Goal: Transaction & Acquisition: Obtain resource

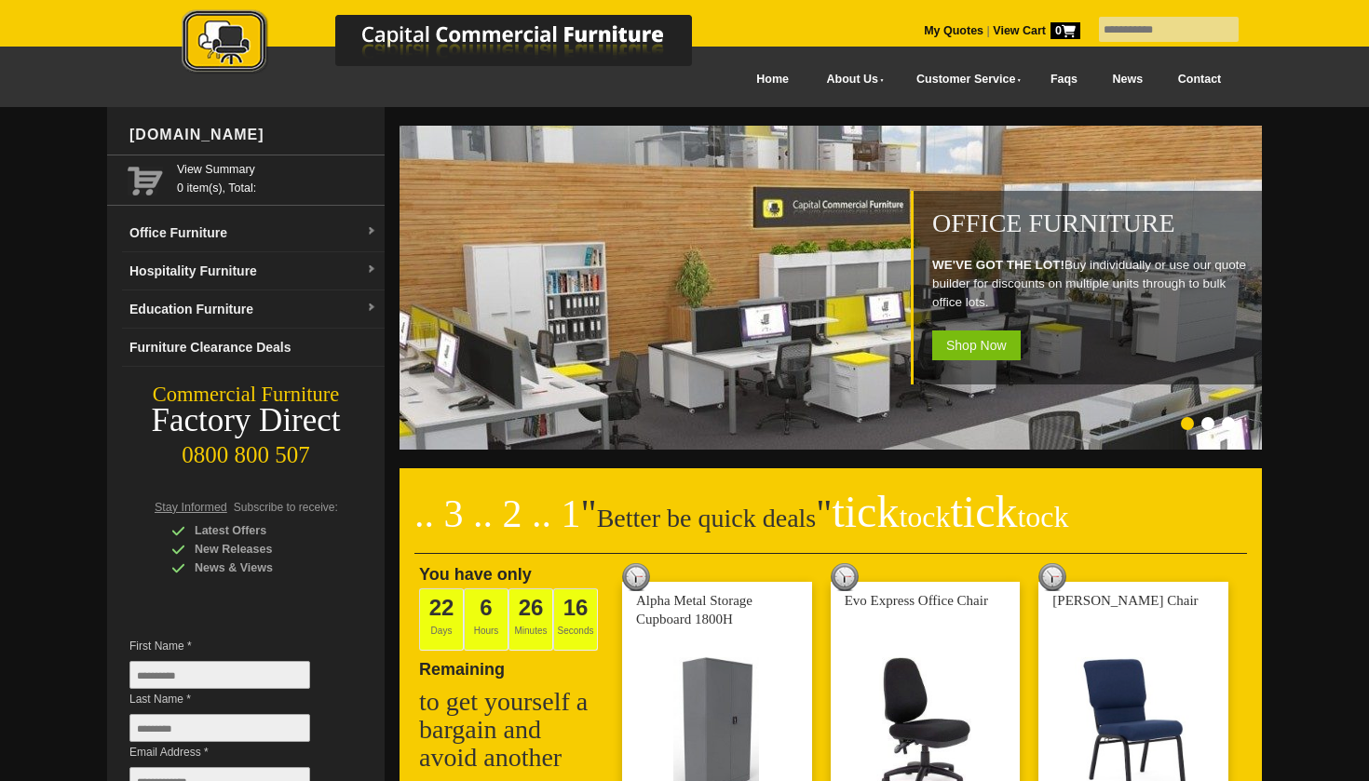
click at [1145, 24] on input "text" at bounding box center [1169, 29] width 140 height 25
type input "**********"
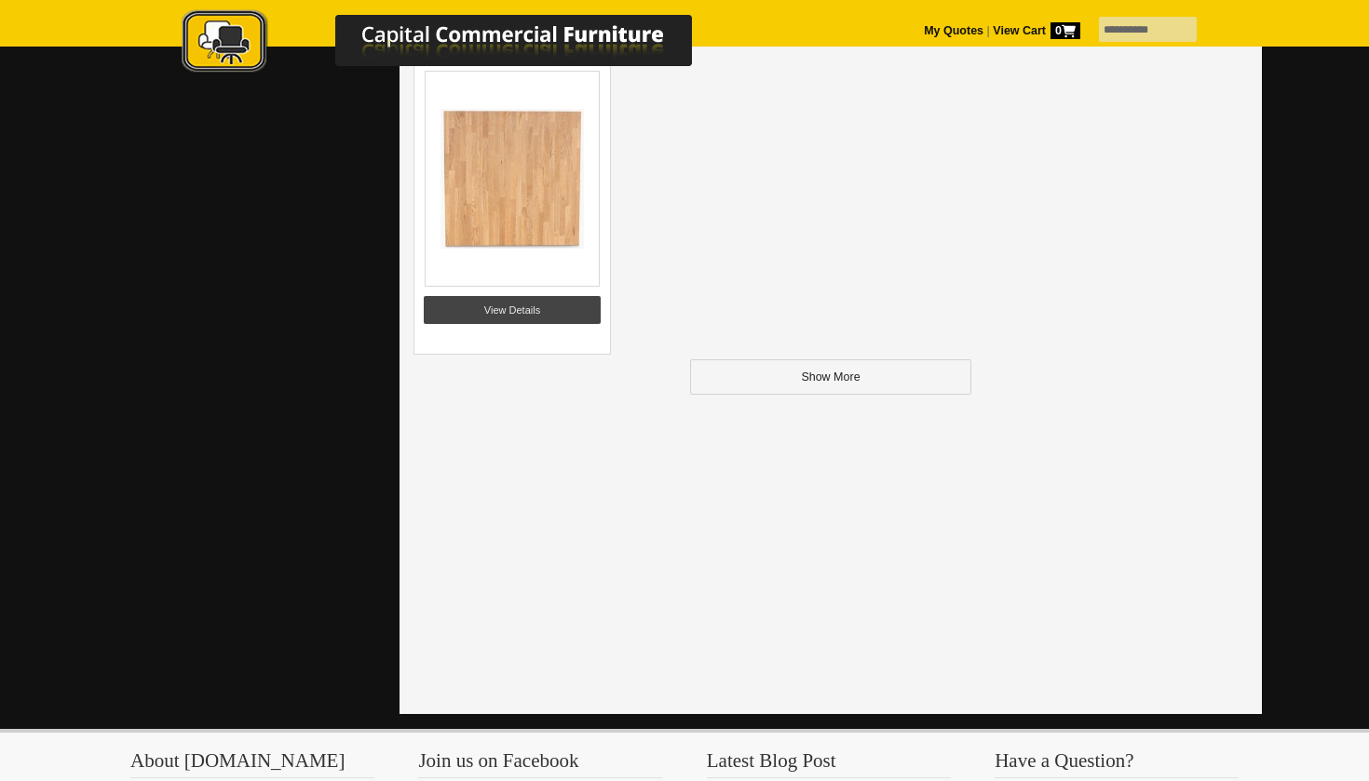
scroll to position [2530, 0]
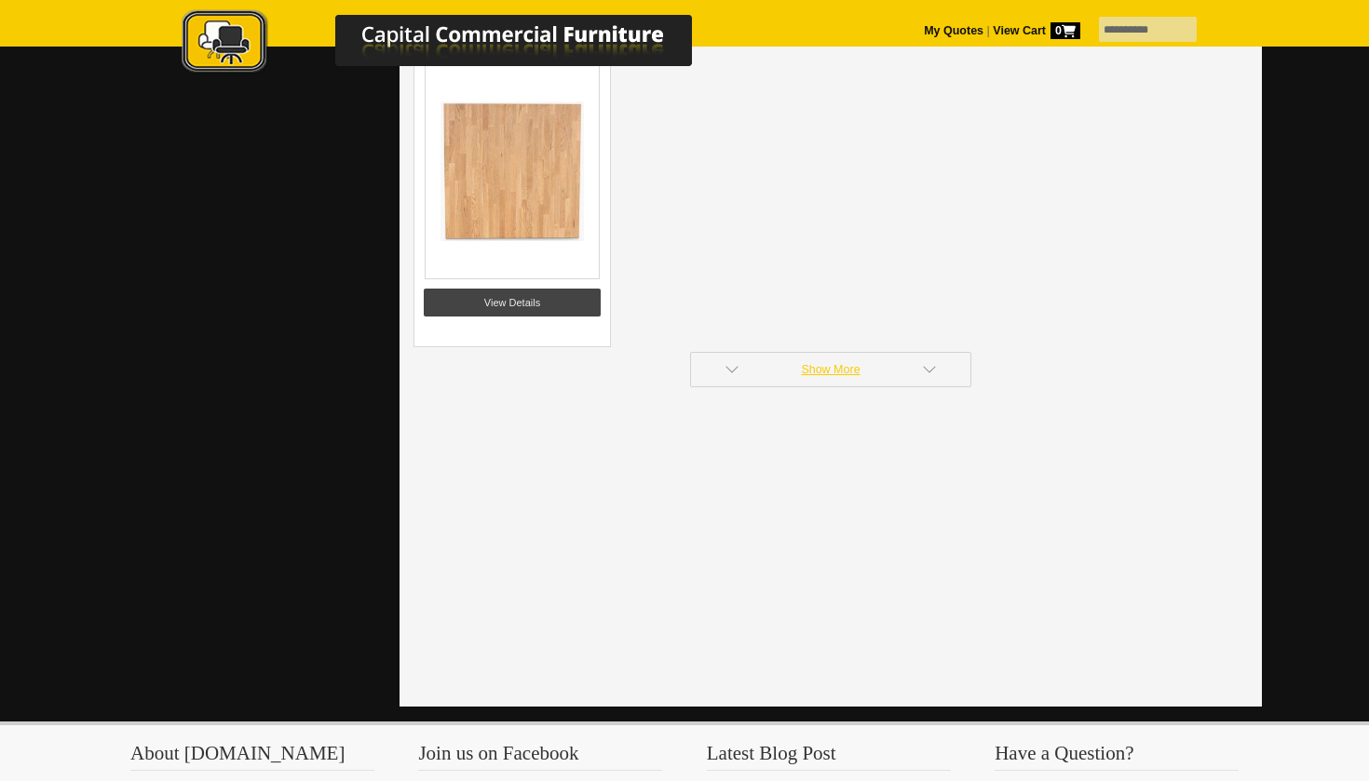
click at [831, 376] on link "Show More" at bounding box center [830, 369] width 281 height 35
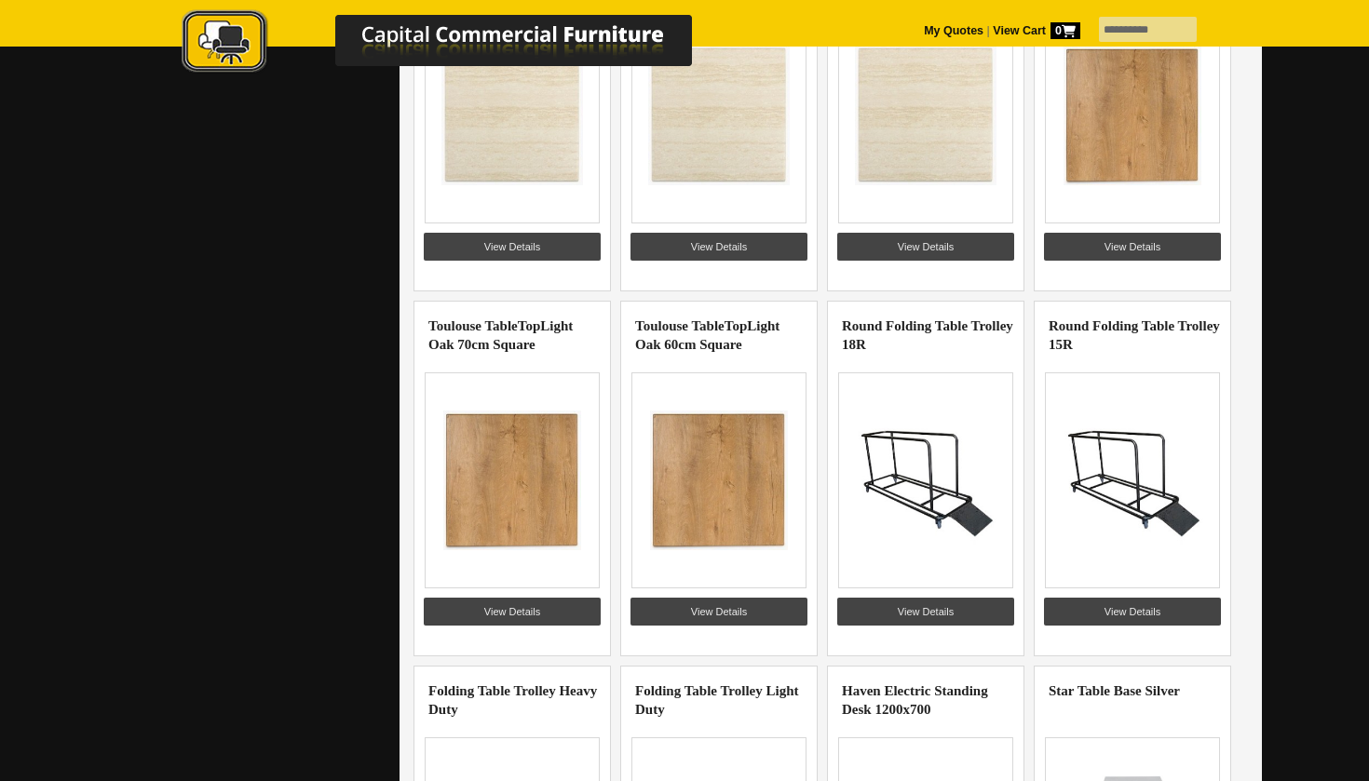
scroll to position [3313, 0]
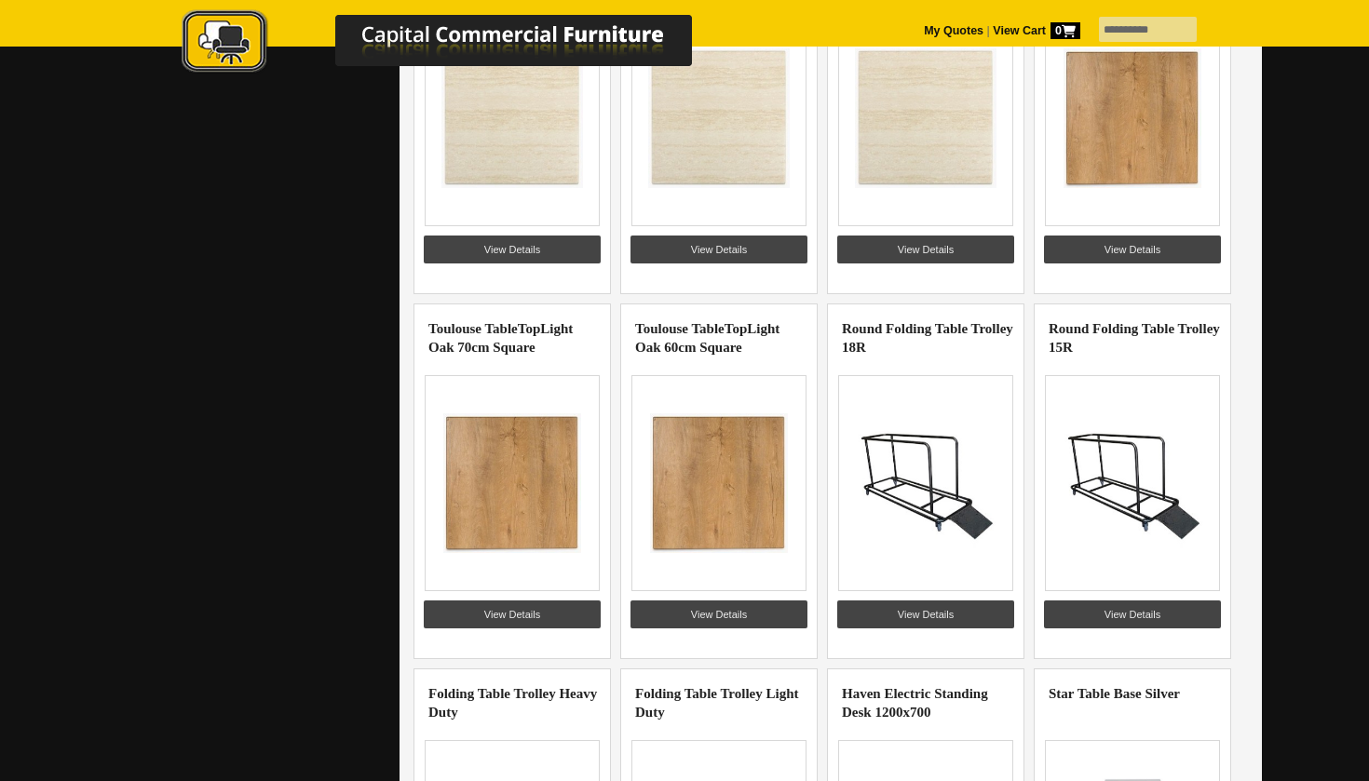
click at [1142, 158] on img at bounding box center [1132, 118] width 144 height 140
click at [1168, 248] on link "View Details" at bounding box center [1132, 250] width 177 height 28
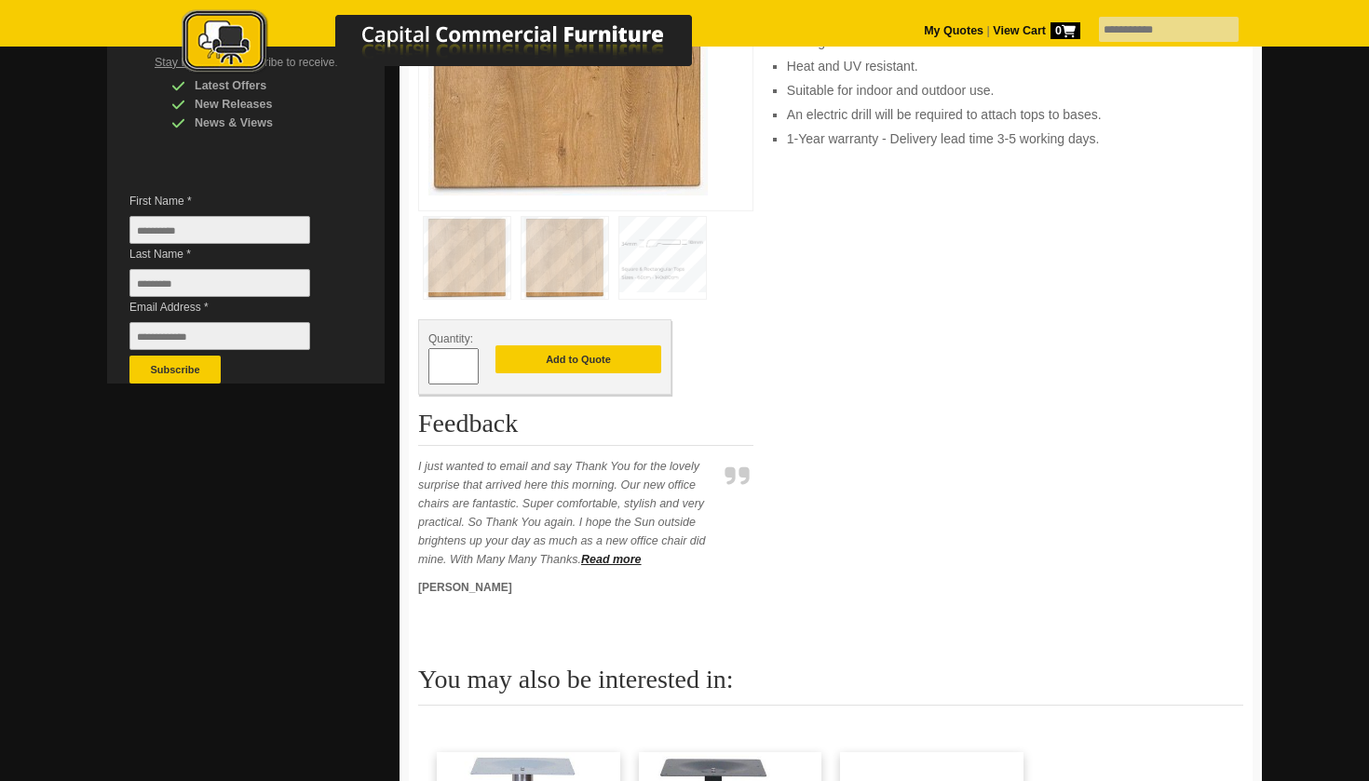
scroll to position [448, 0]
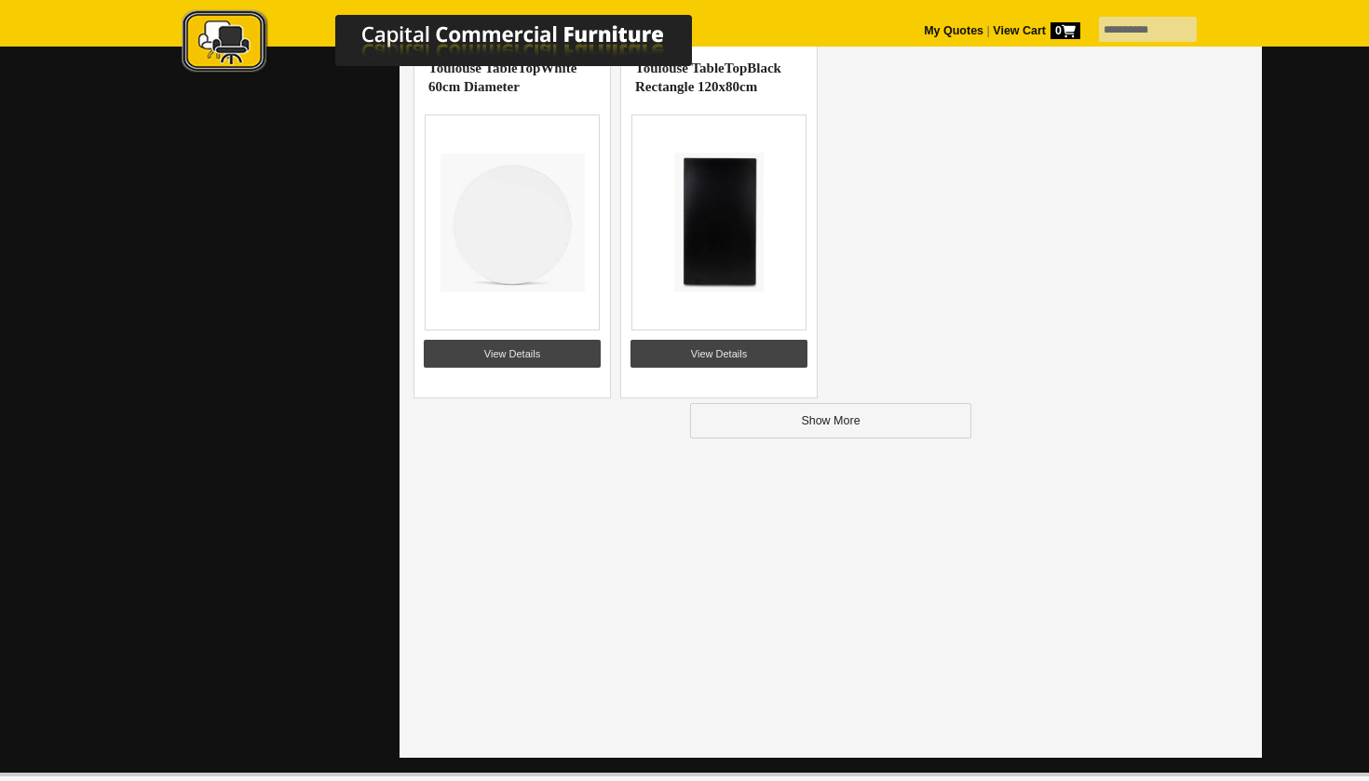
scroll to position [4667, 0]
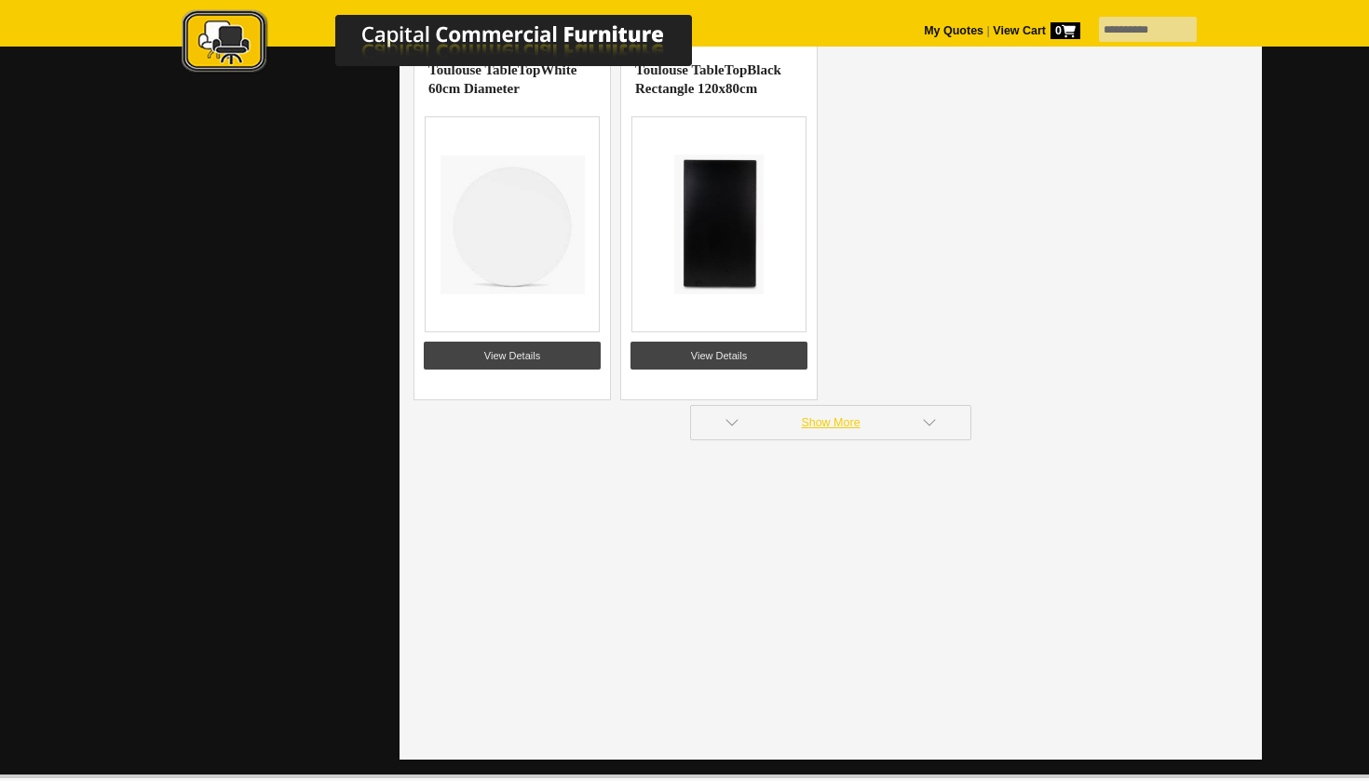
click at [779, 434] on link "Show More" at bounding box center [830, 422] width 281 height 35
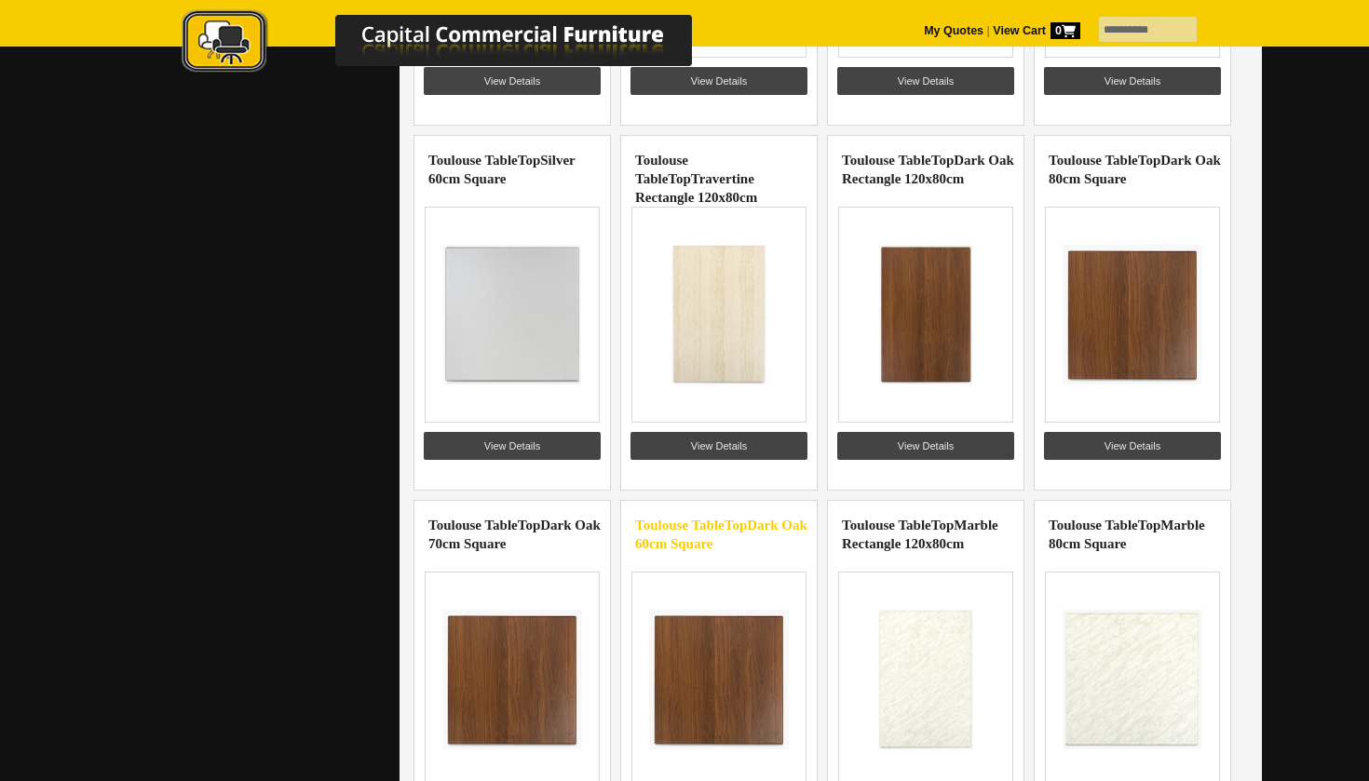
scroll to position [5302, 0]
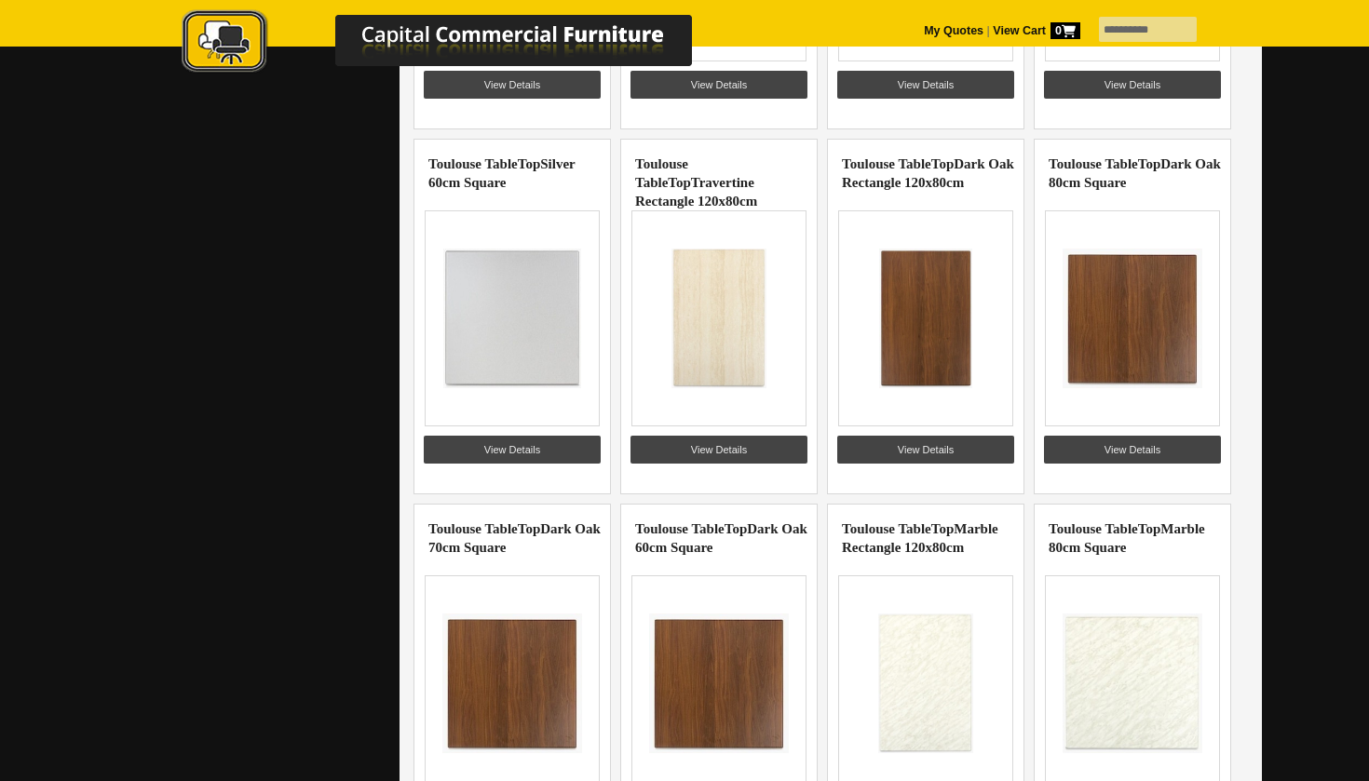
click at [913, 335] on img at bounding box center [926, 319] width 144 height 140
click at [918, 439] on link "View Details" at bounding box center [925, 450] width 177 height 28
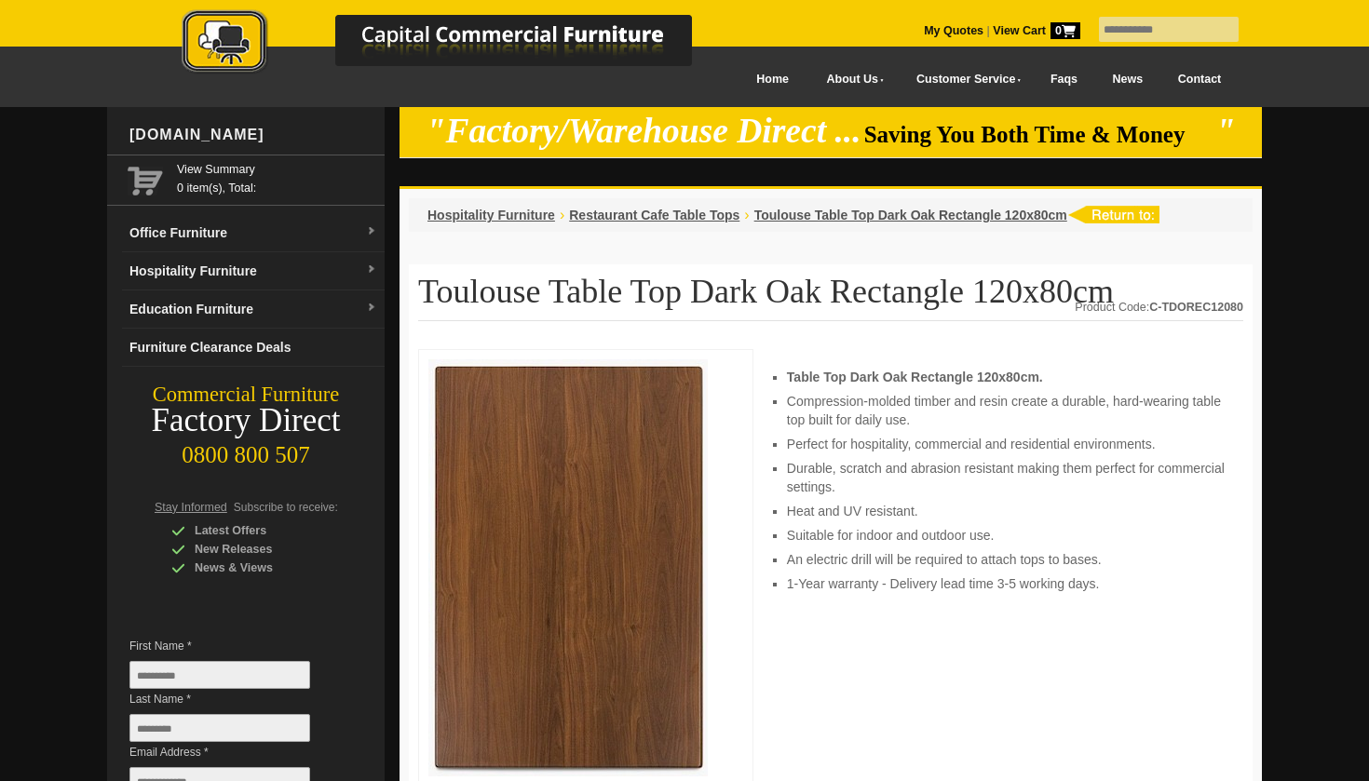
click at [664, 436] on img at bounding box center [567, 567] width 279 height 417
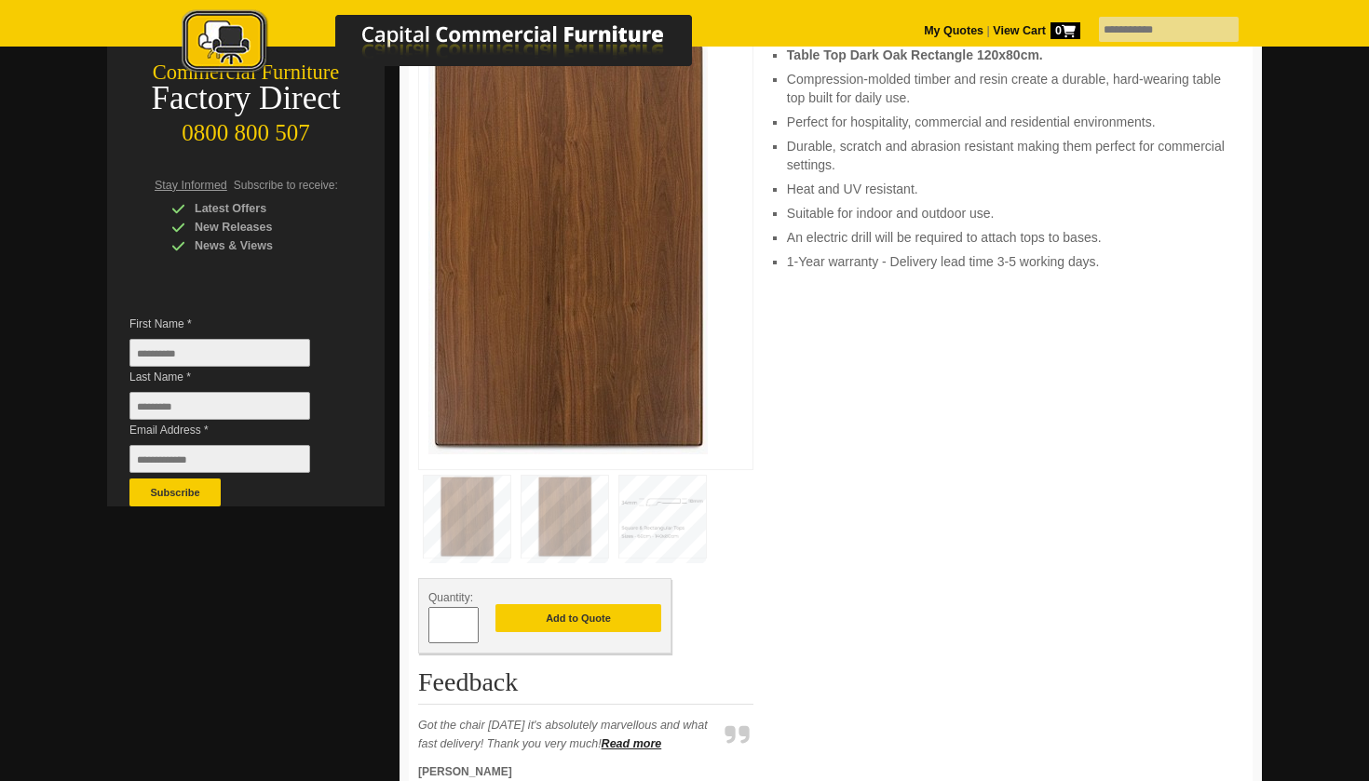
scroll to position [330, 0]
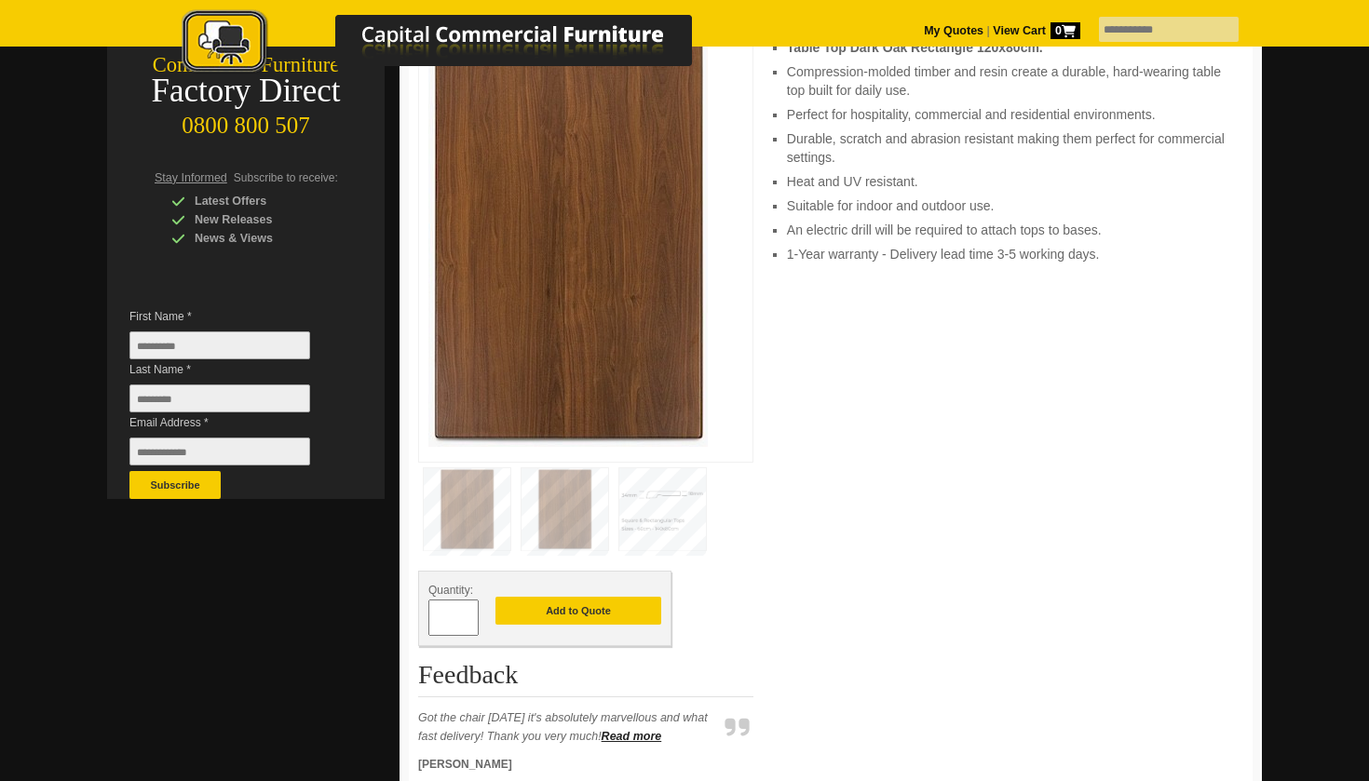
click at [469, 615] on input "*" at bounding box center [453, 618] width 50 height 36
type input "*"
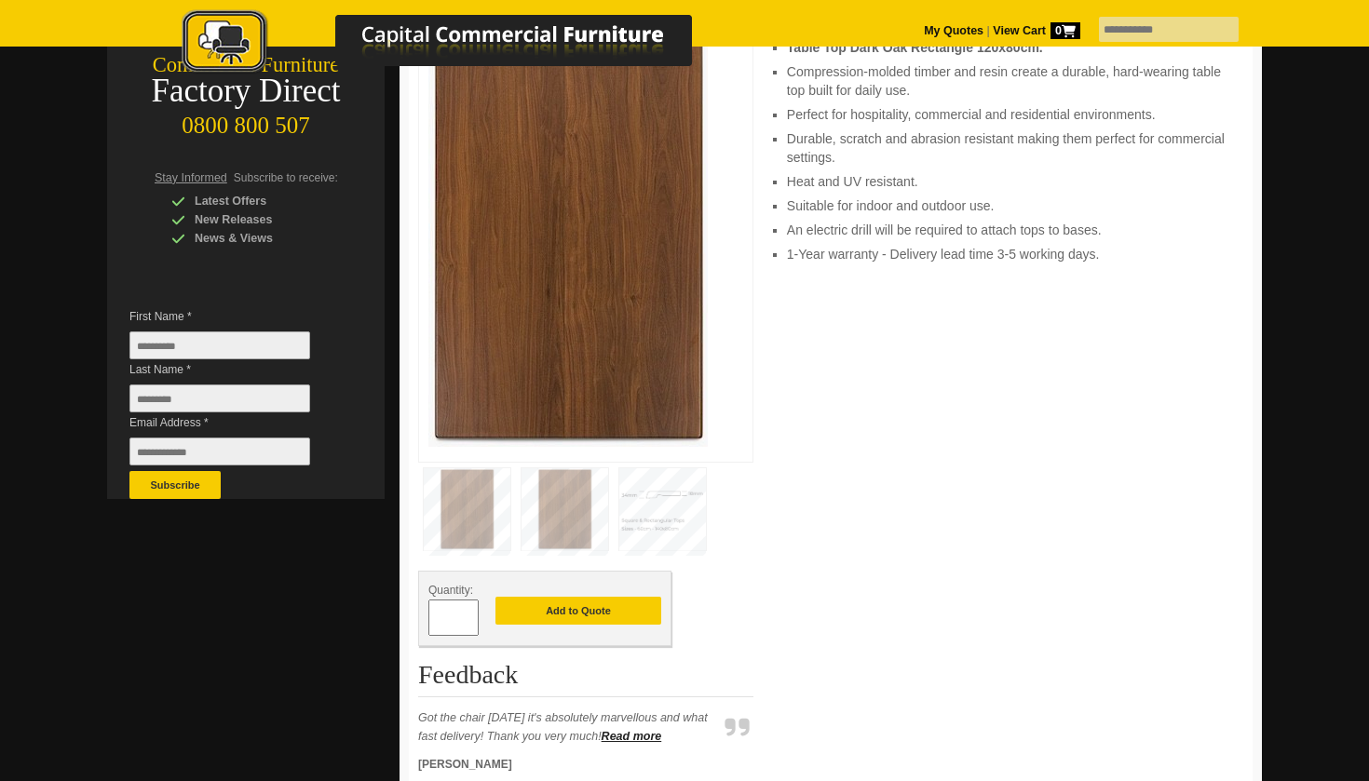
click at [469, 615] on input "*" at bounding box center [453, 618] width 50 height 36
click at [570, 613] on button "Add to Quote" at bounding box center [578, 611] width 166 height 28
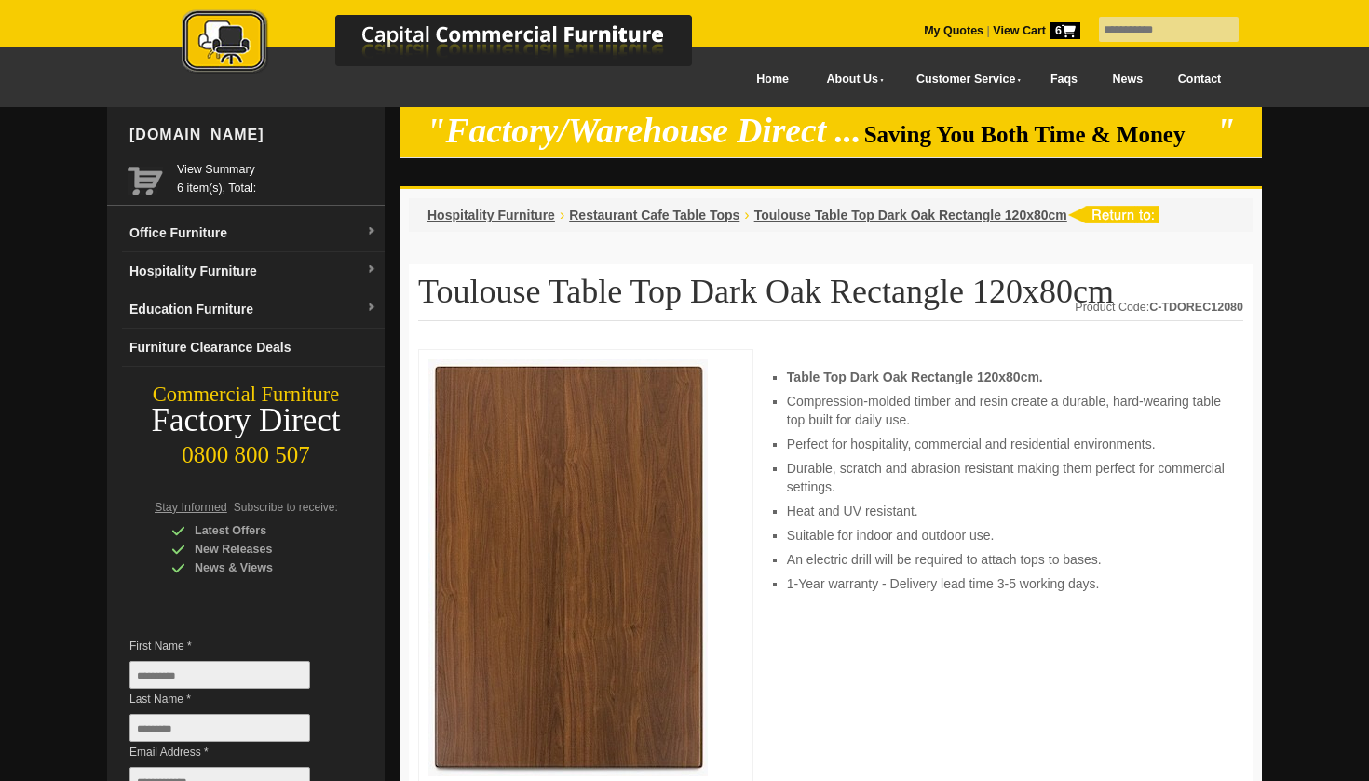
scroll to position [65, 0]
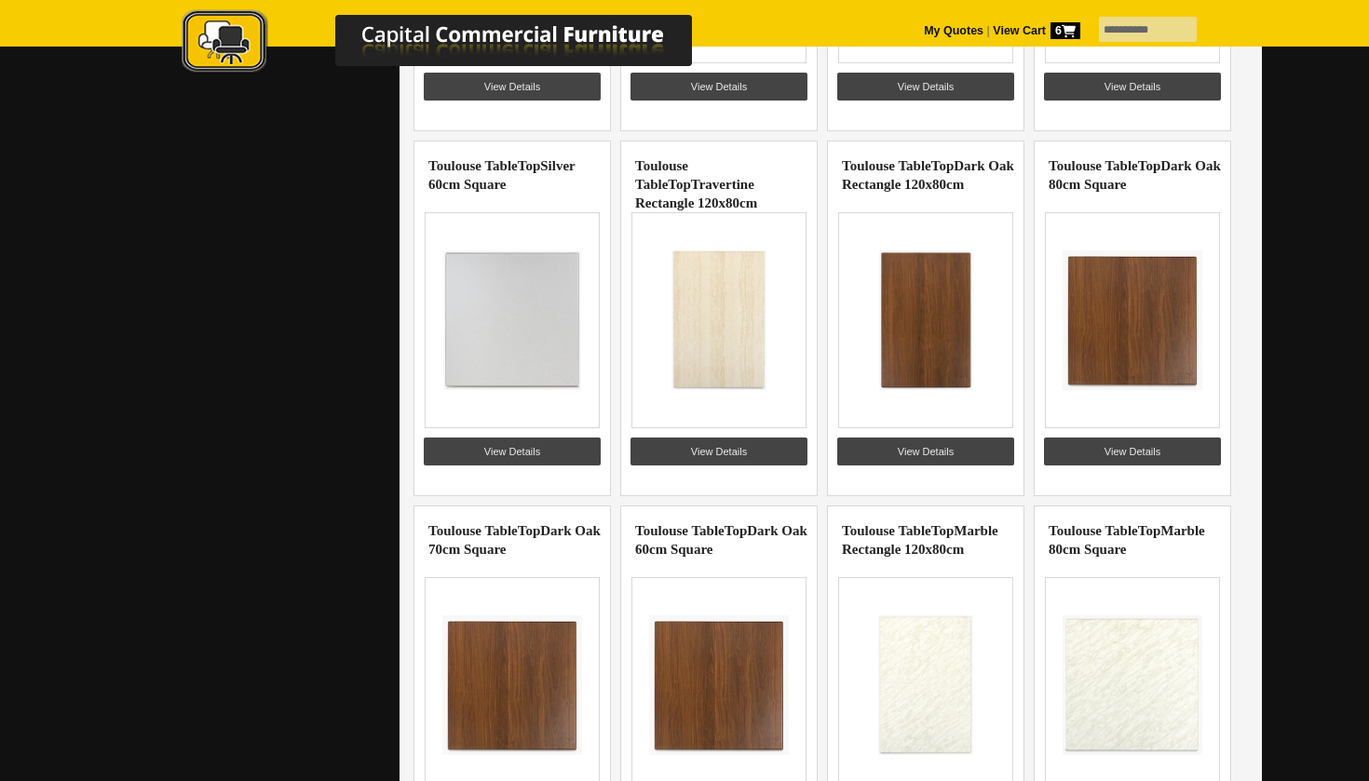
scroll to position [5305, 0]
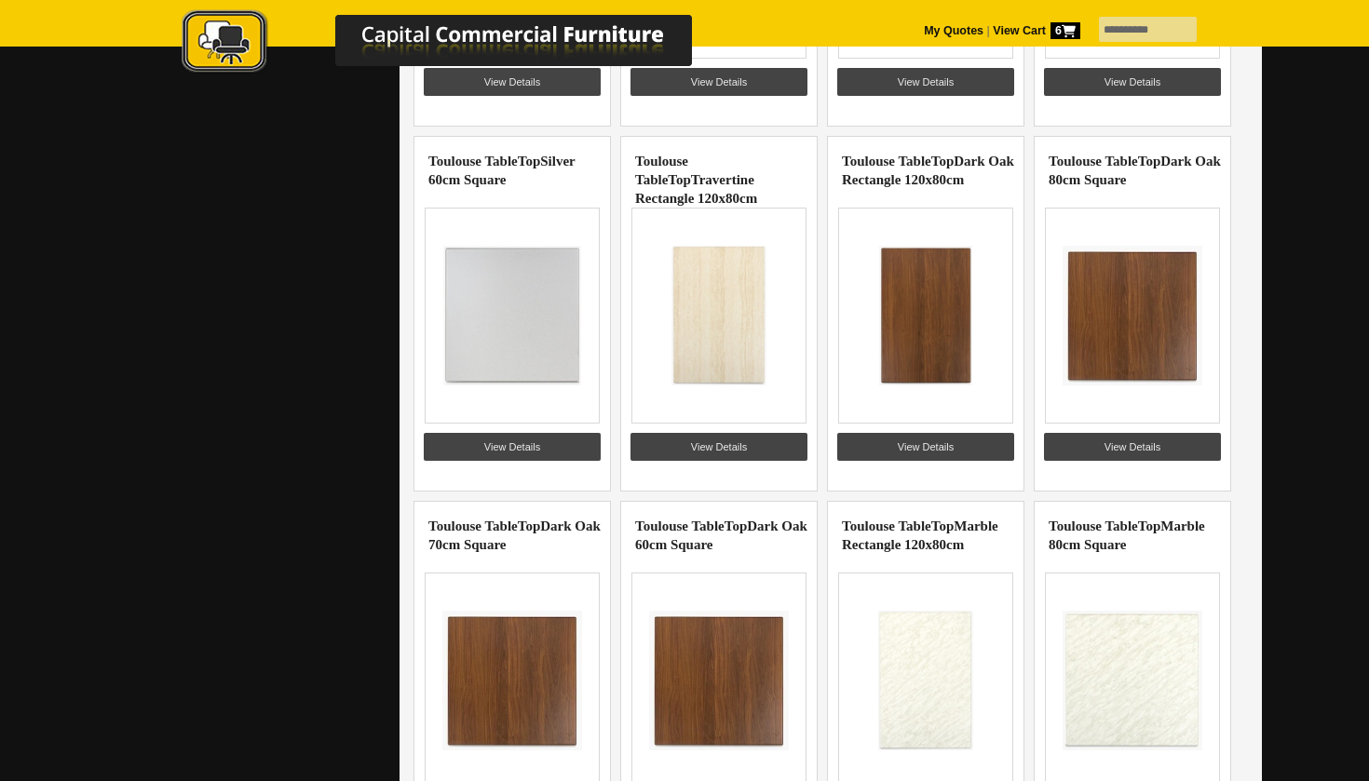
click at [1163, 349] on img at bounding box center [1132, 316] width 144 height 140
click at [1149, 444] on link "View Details" at bounding box center [1132, 447] width 177 height 28
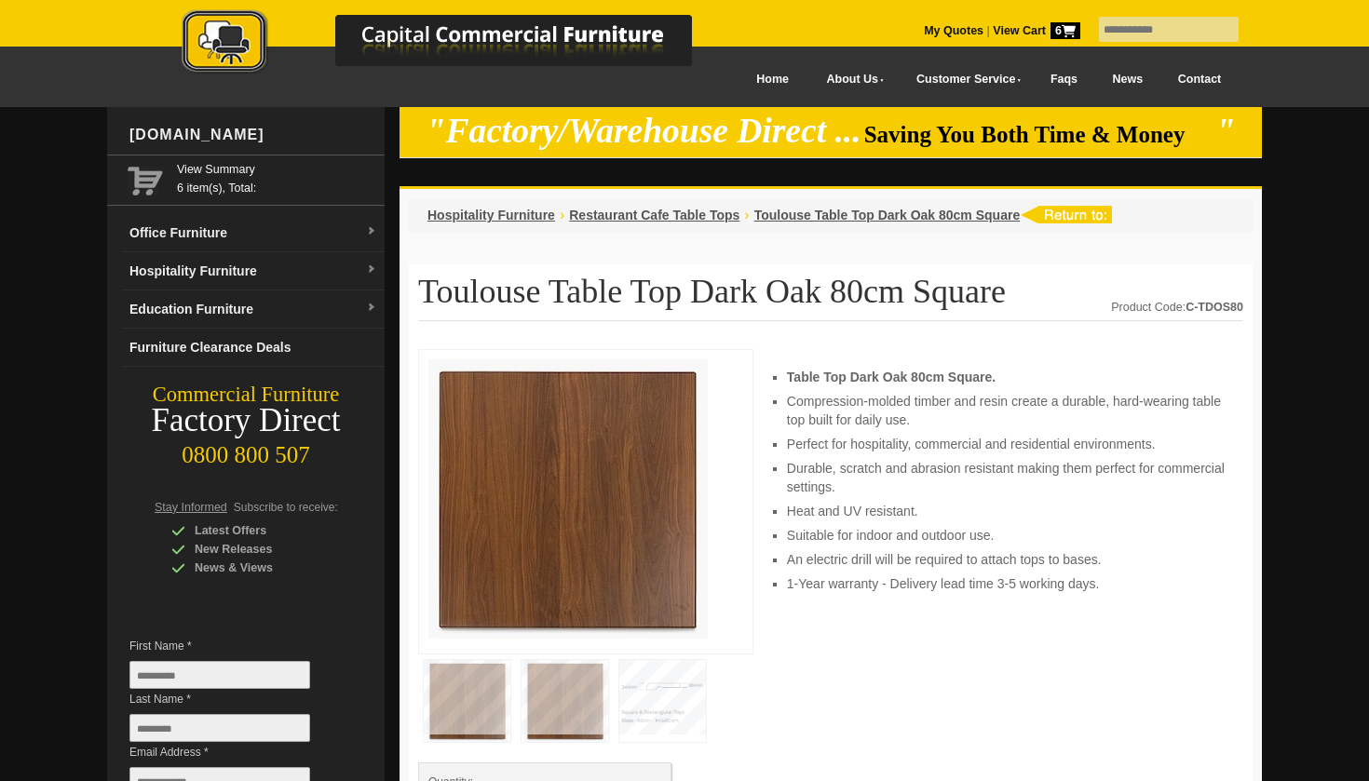
click at [569, 671] on img at bounding box center [564, 701] width 87 height 82
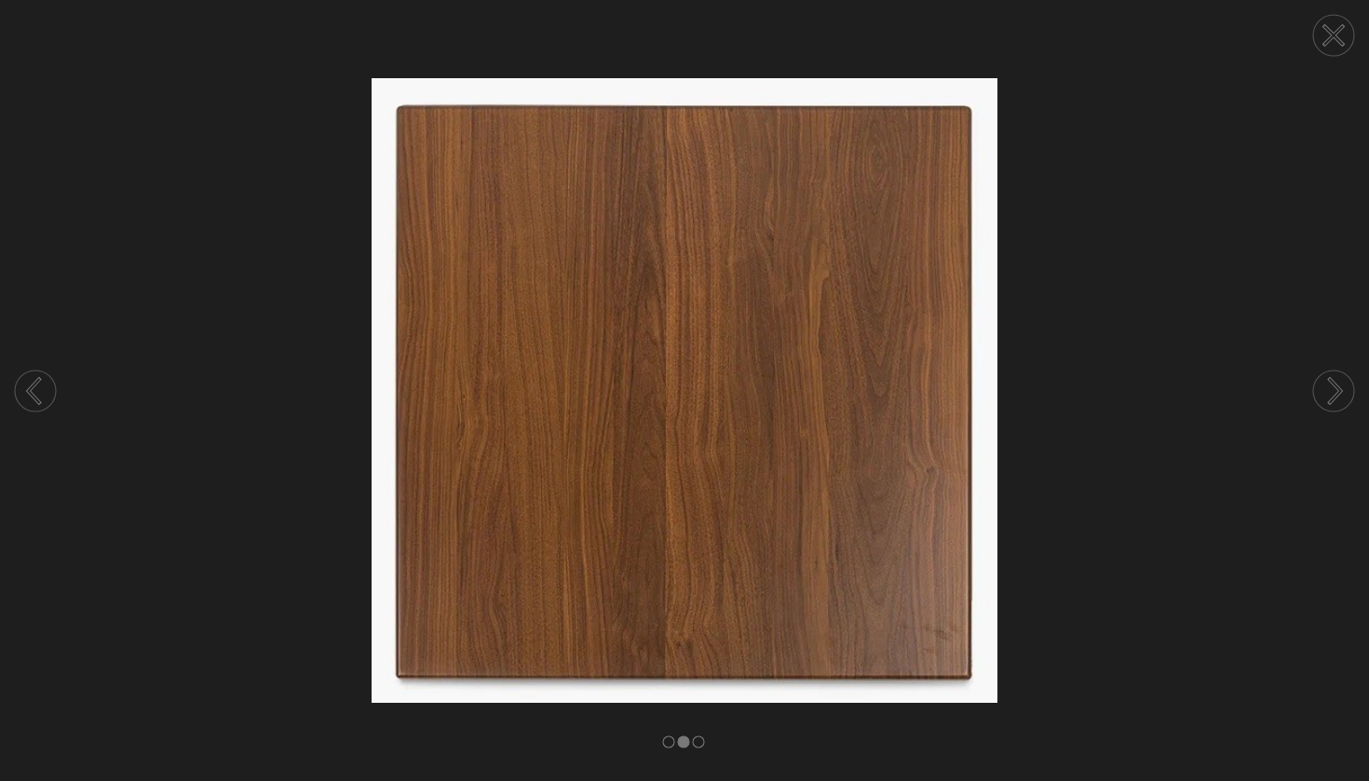
click at [1339, 55] on circle at bounding box center [1333, 35] width 41 height 41
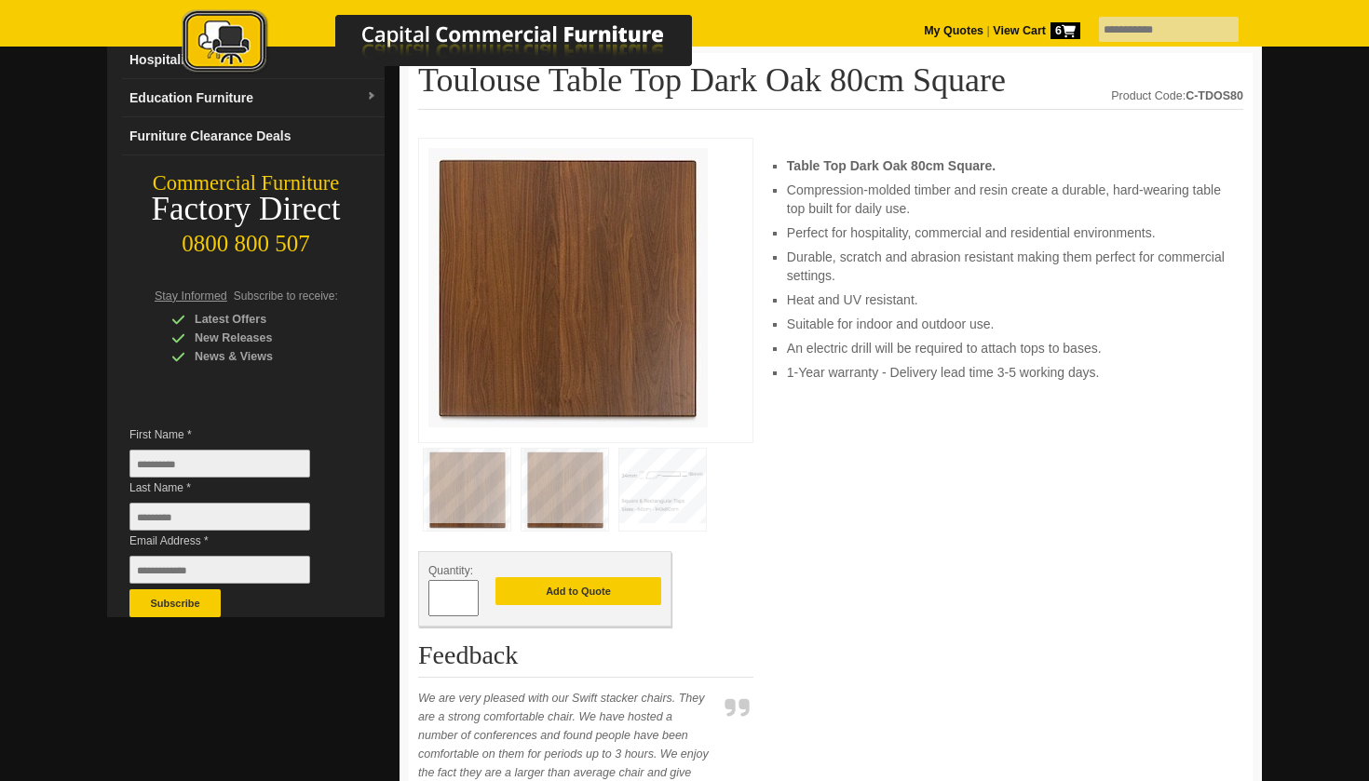
scroll to position [208, 0]
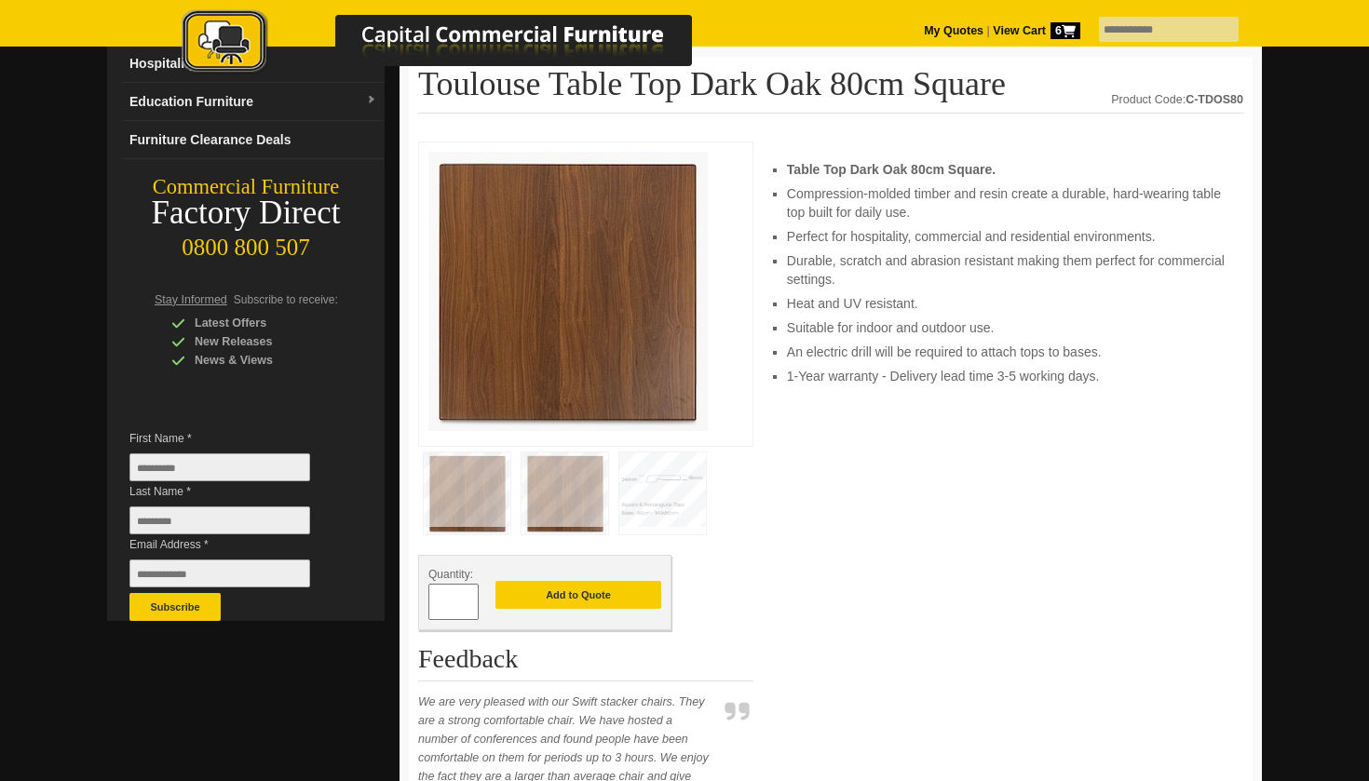
click at [466, 596] on input "*" at bounding box center [453, 602] width 50 height 36
type input "*"
click at [466, 596] on input "*" at bounding box center [453, 602] width 50 height 36
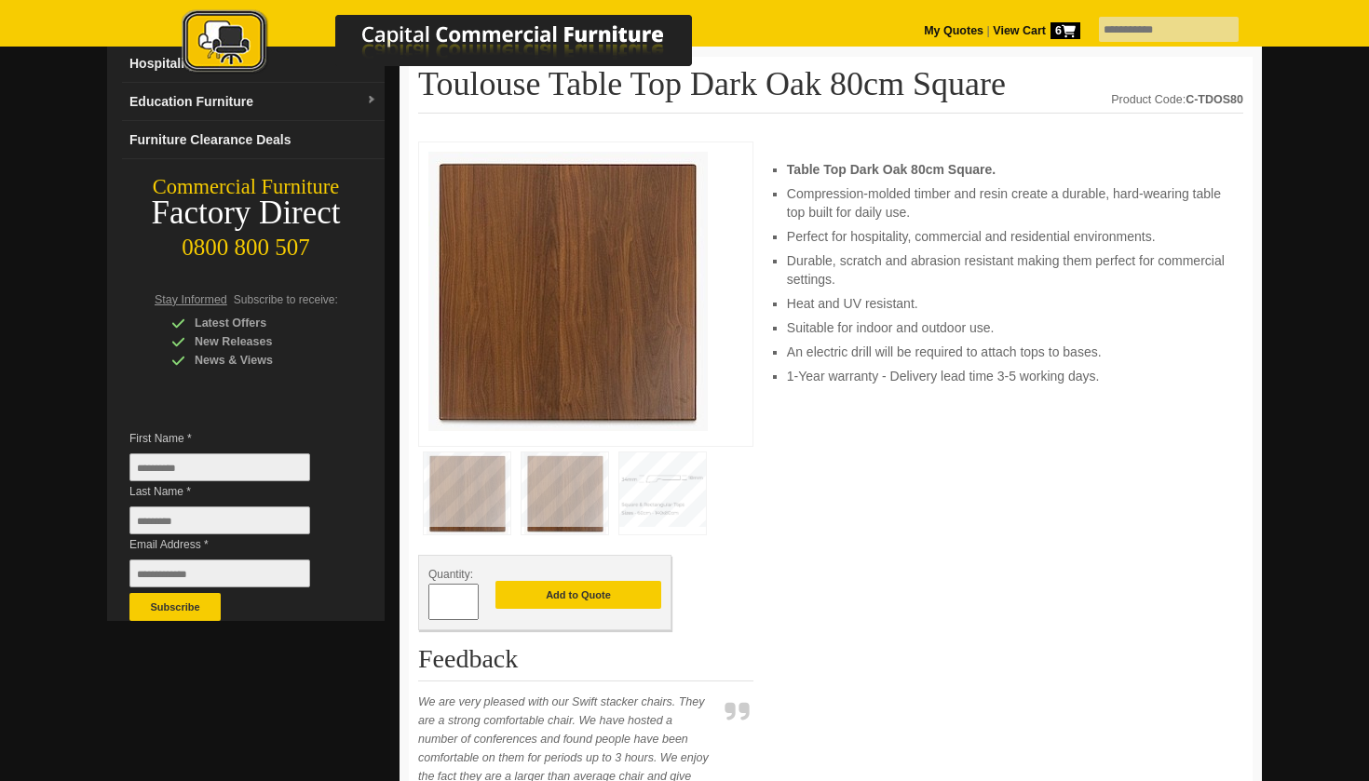
click at [611, 609] on div "Quantity: * Add to Quote" at bounding box center [544, 592] width 253 height 75
click at [615, 596] on button "Add to Quote" at bounding box center [578, 595] width 166 height 28
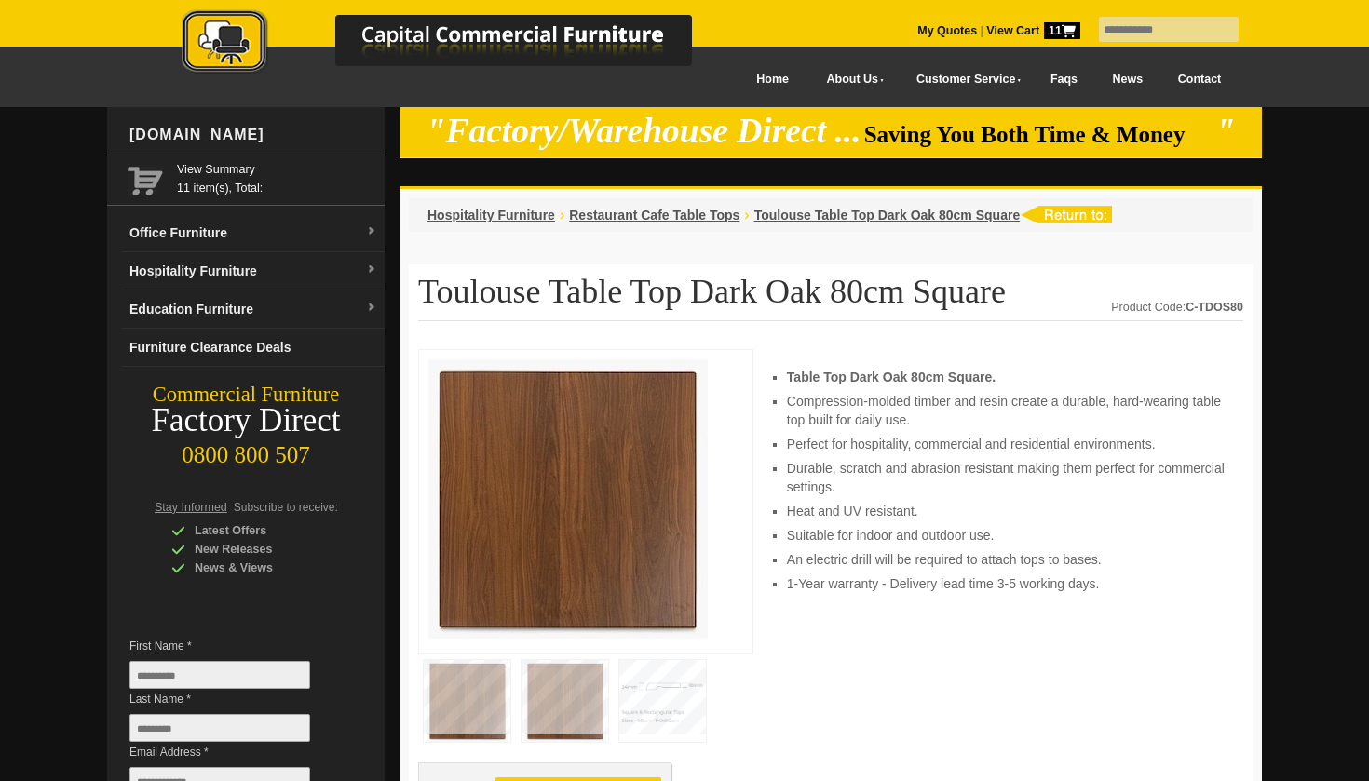
click at [989, 26] on strong "View Cart 11" at bounding box center [1033, 30] width 94 height 13
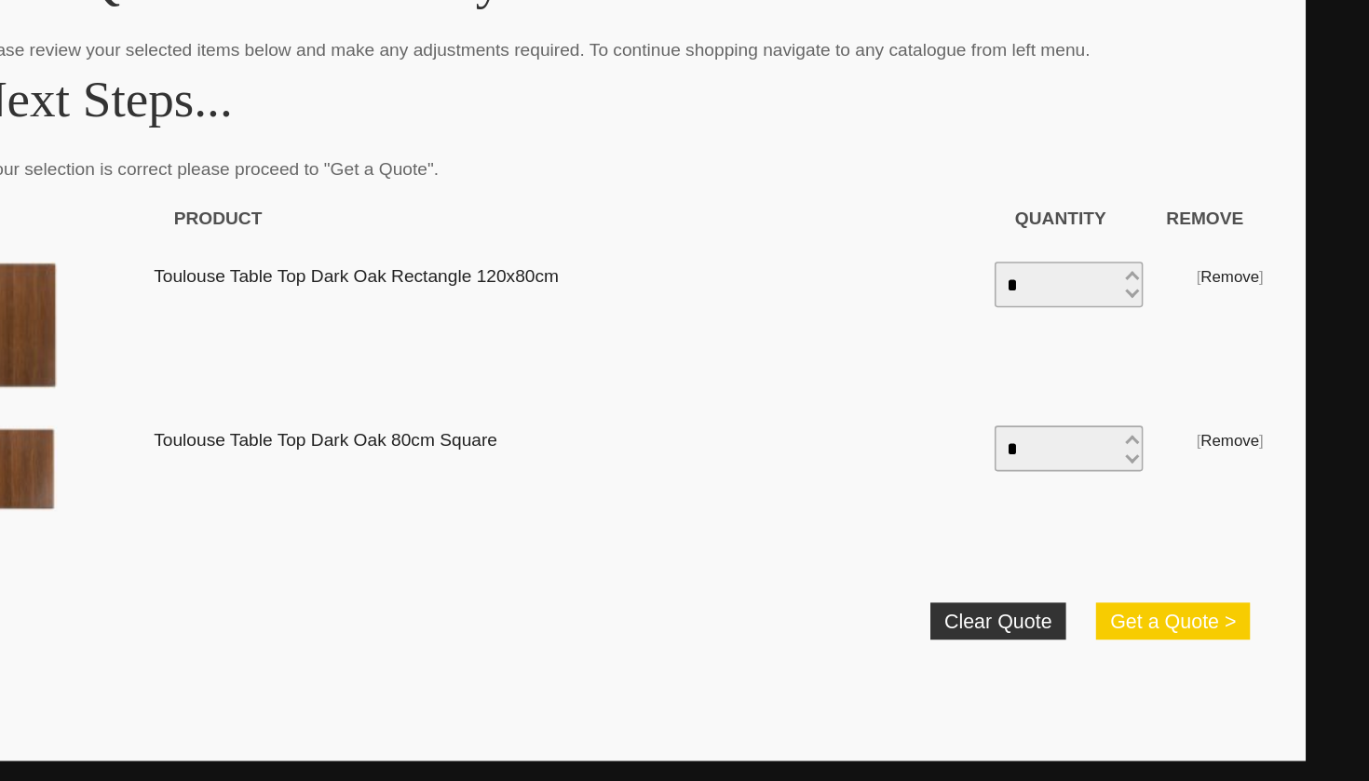
click at [1143, 543] on button "Get a Quote >" at bounding box center [1193, 555] width 101 height 24
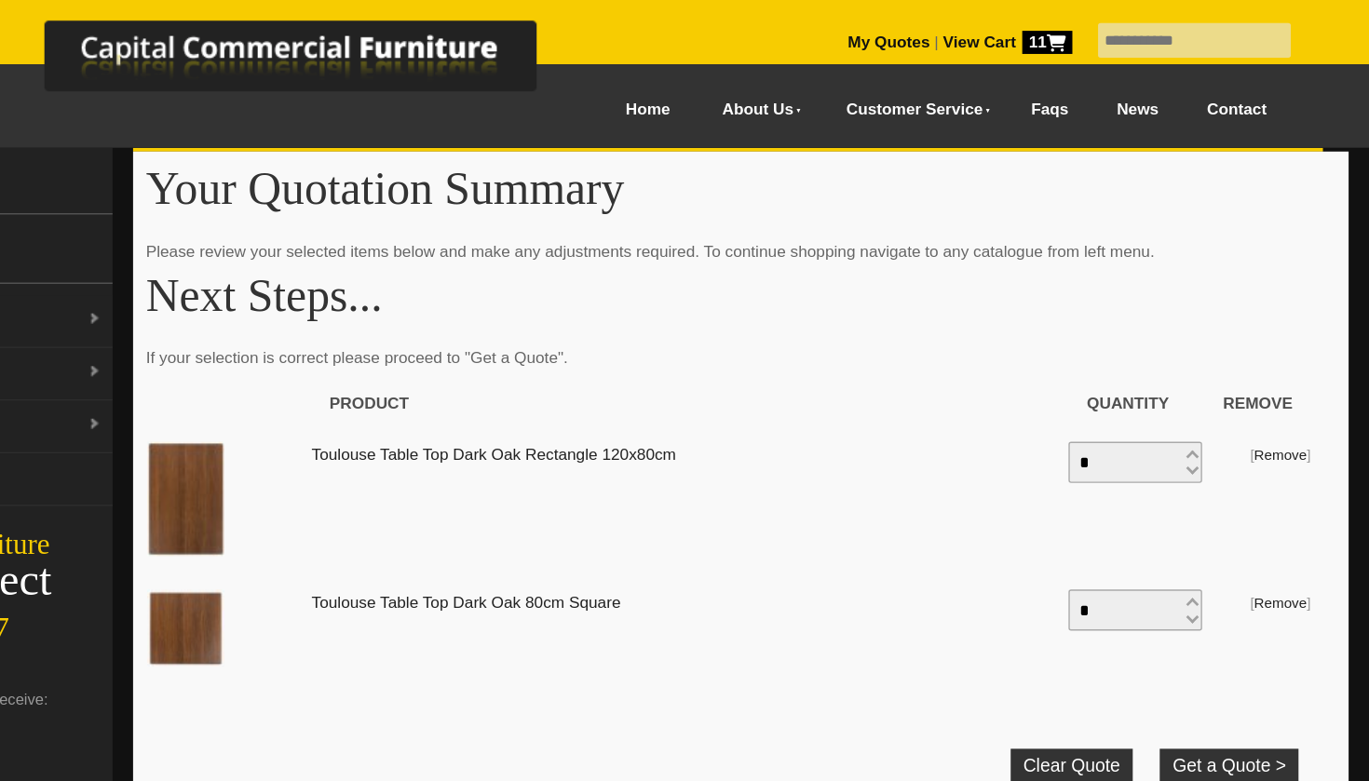
click at [1099, 29] on input "text" at bounding box center [1169, 29] width 140 height 25
type input "*"
type input "**********"
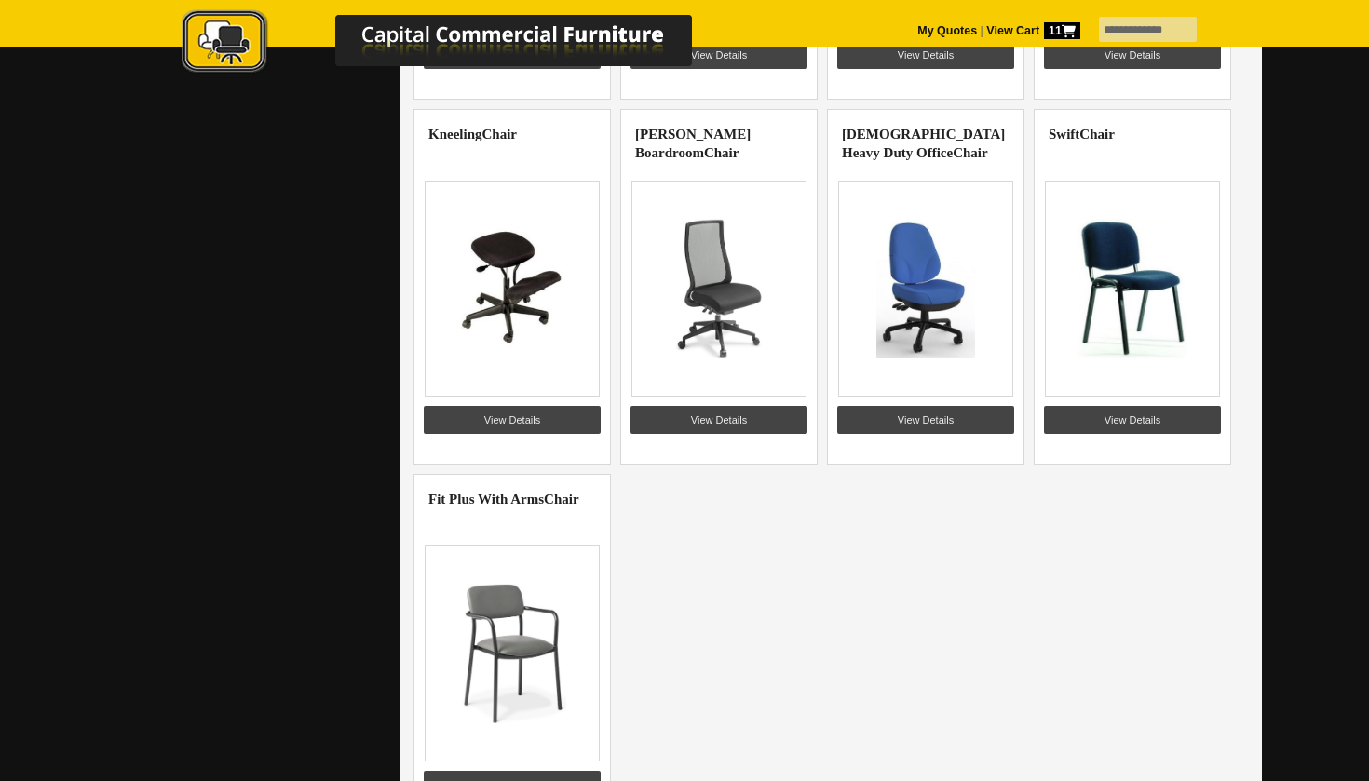
scroll to position [2234, 0]
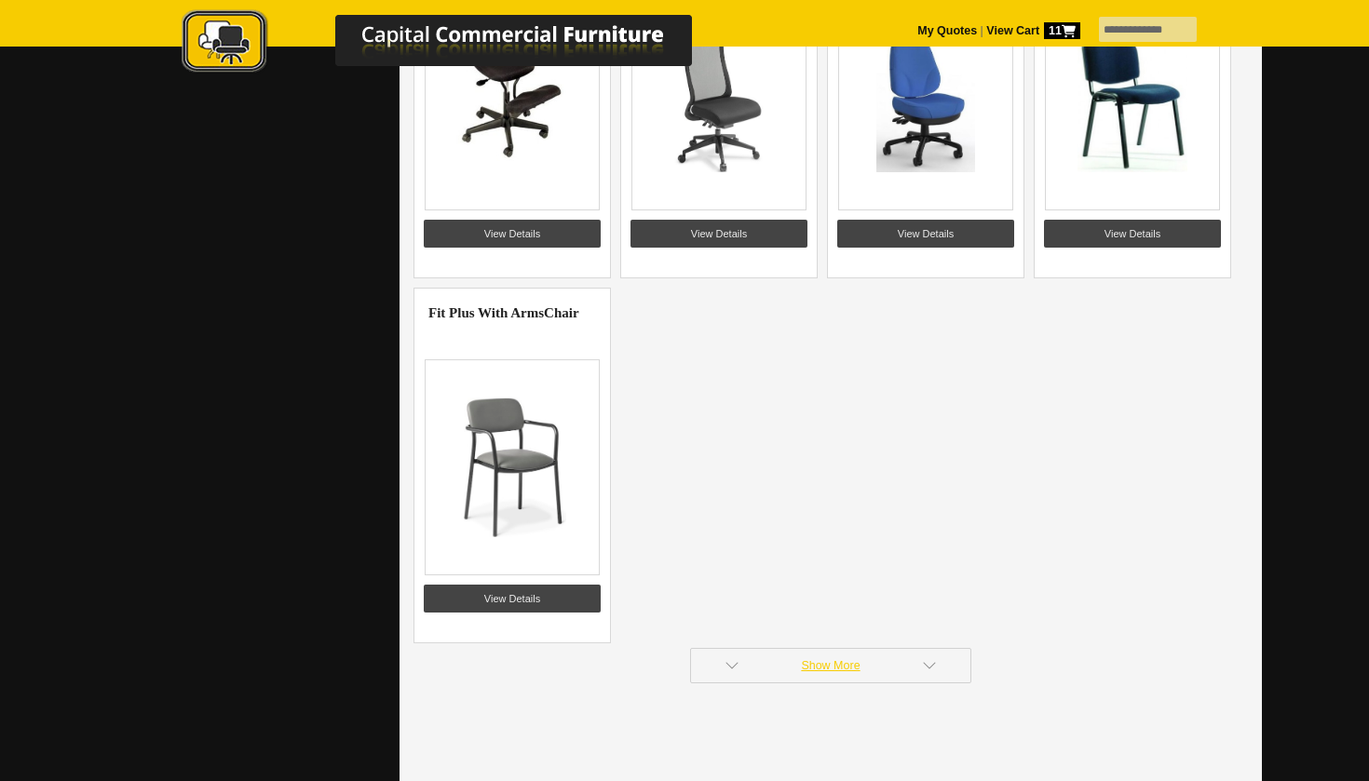
click at [912, 659] on link "Show More" at bounding box center [830, 665] width 281 height 35
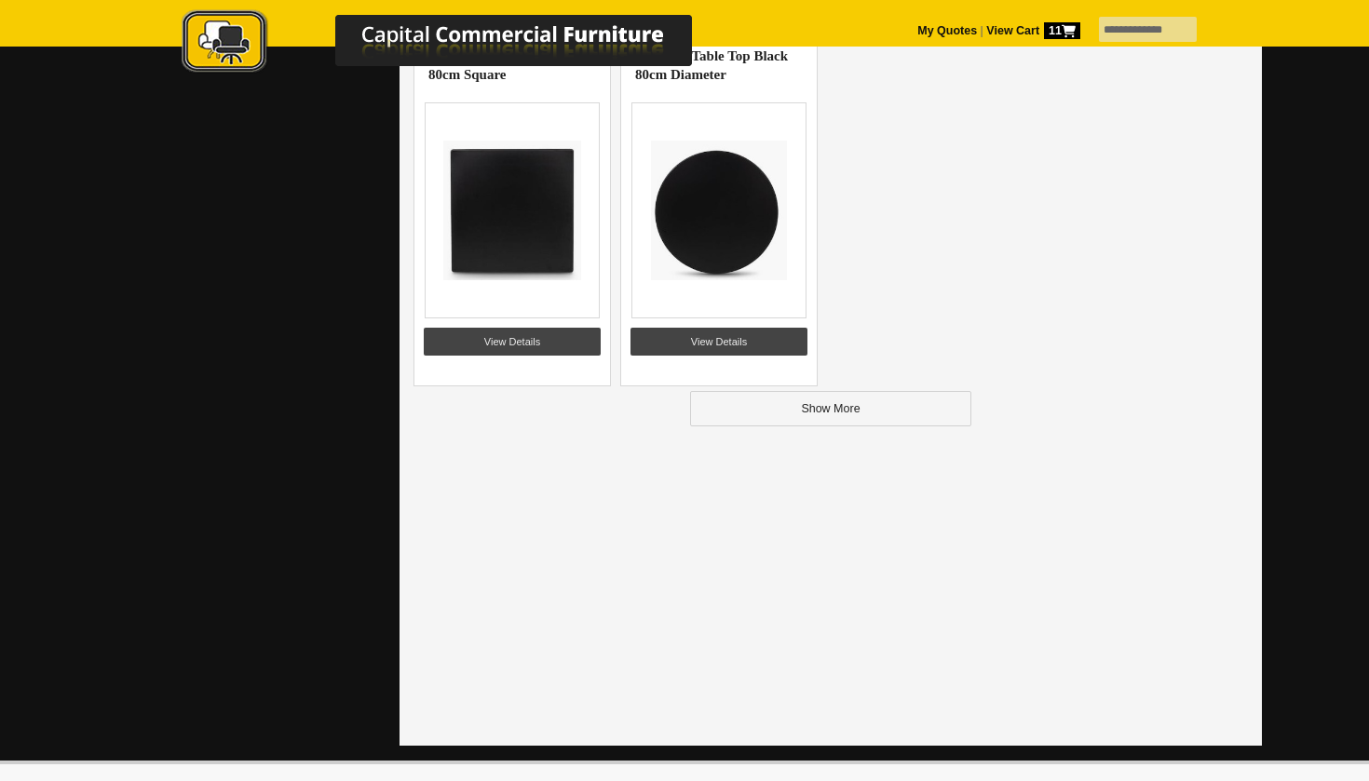
scroll to position [4682, 0]
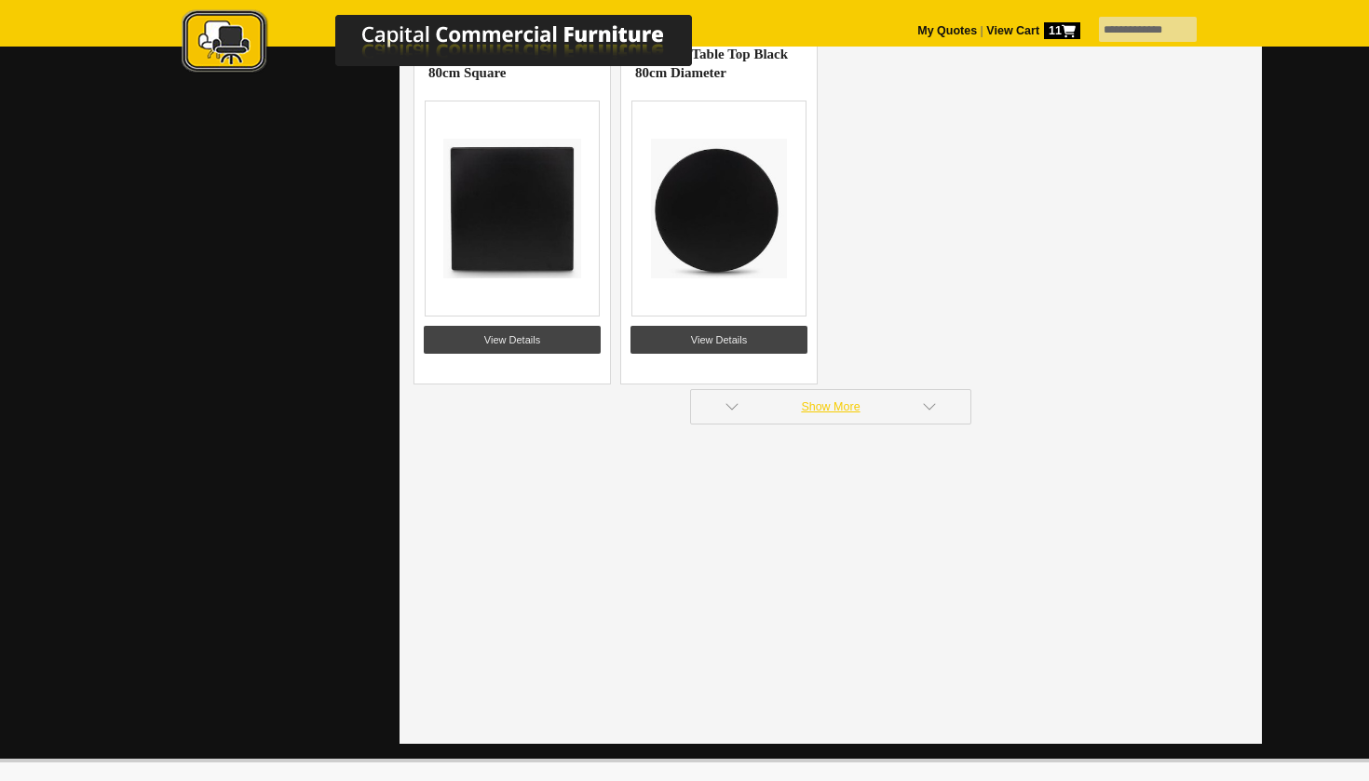
click at [901, 396] on link "Show More" at bounding box center [830, 406] width 281 height 35
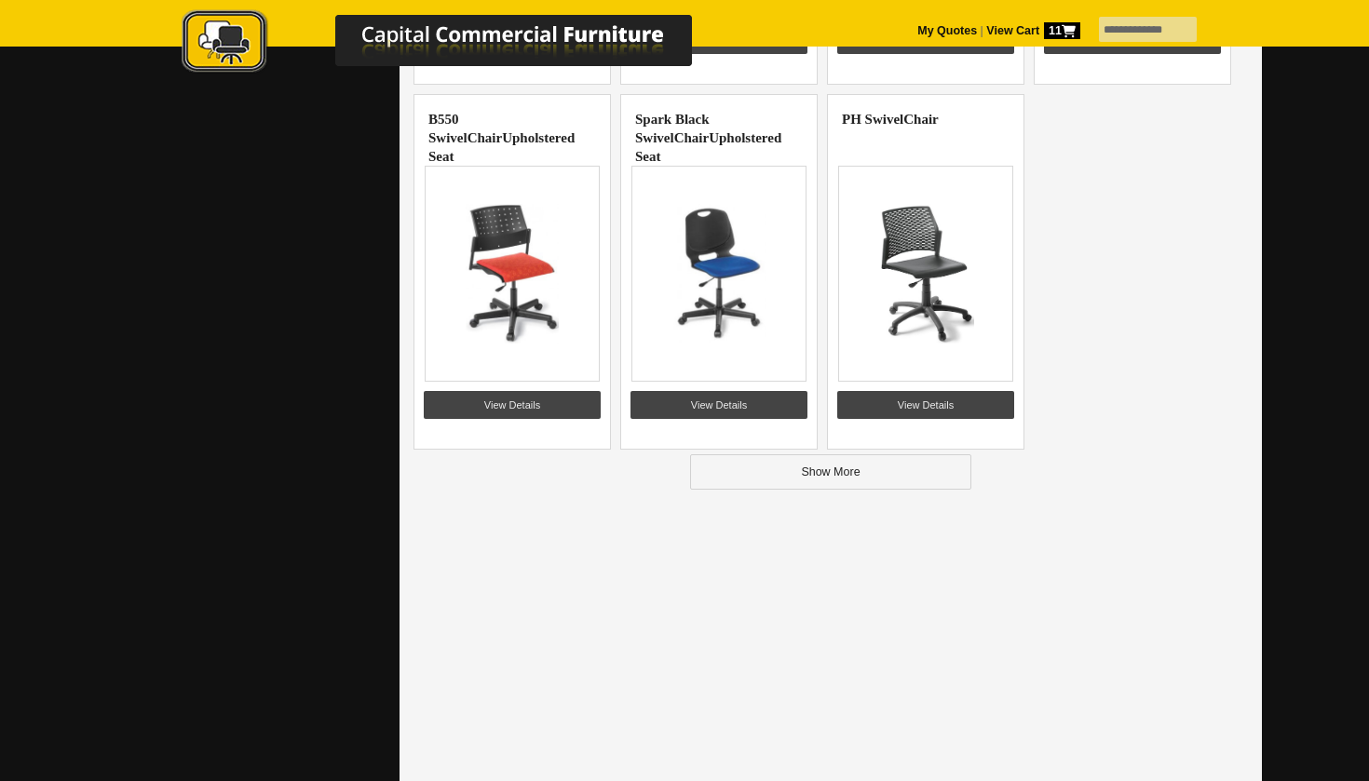
scroll to position [6838, 0]
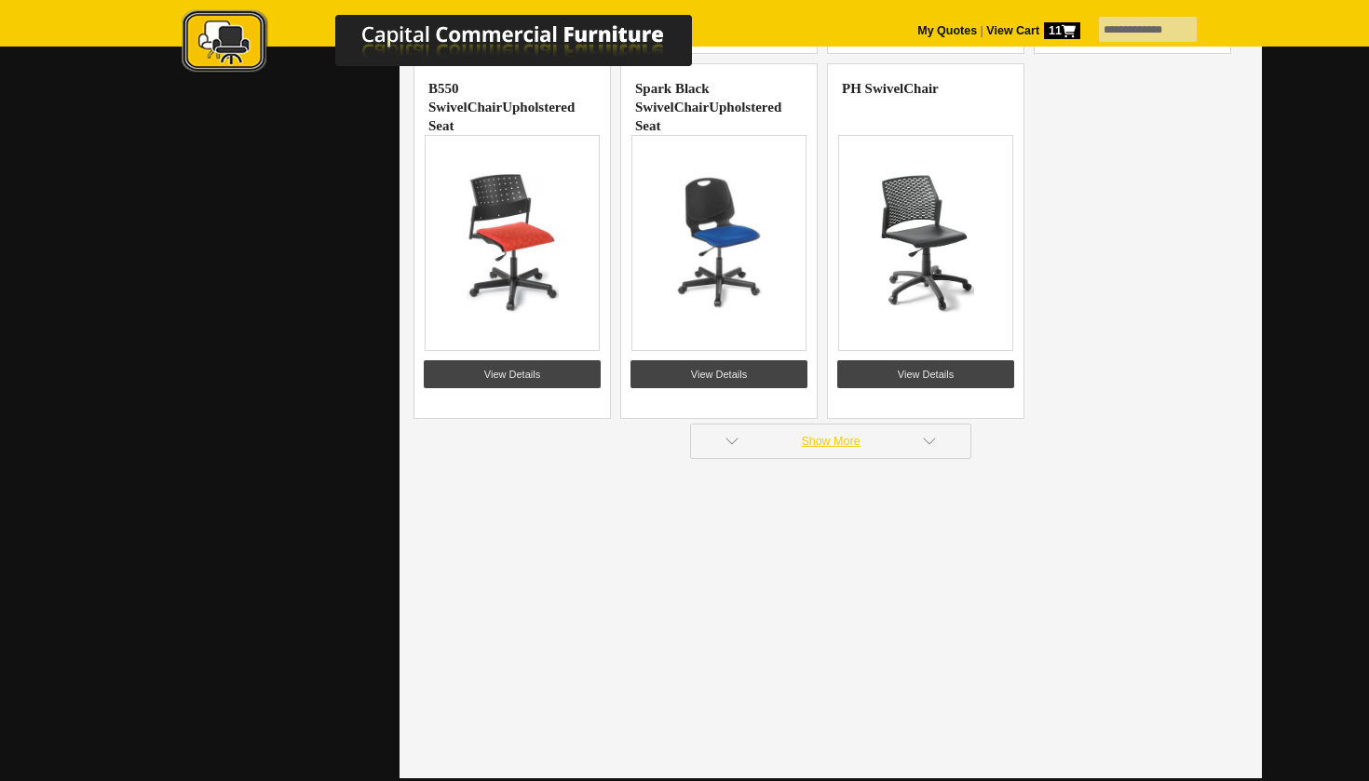
click at [863, 440] on link "Show More" at bounding box center [830, 441] width 281 height 35
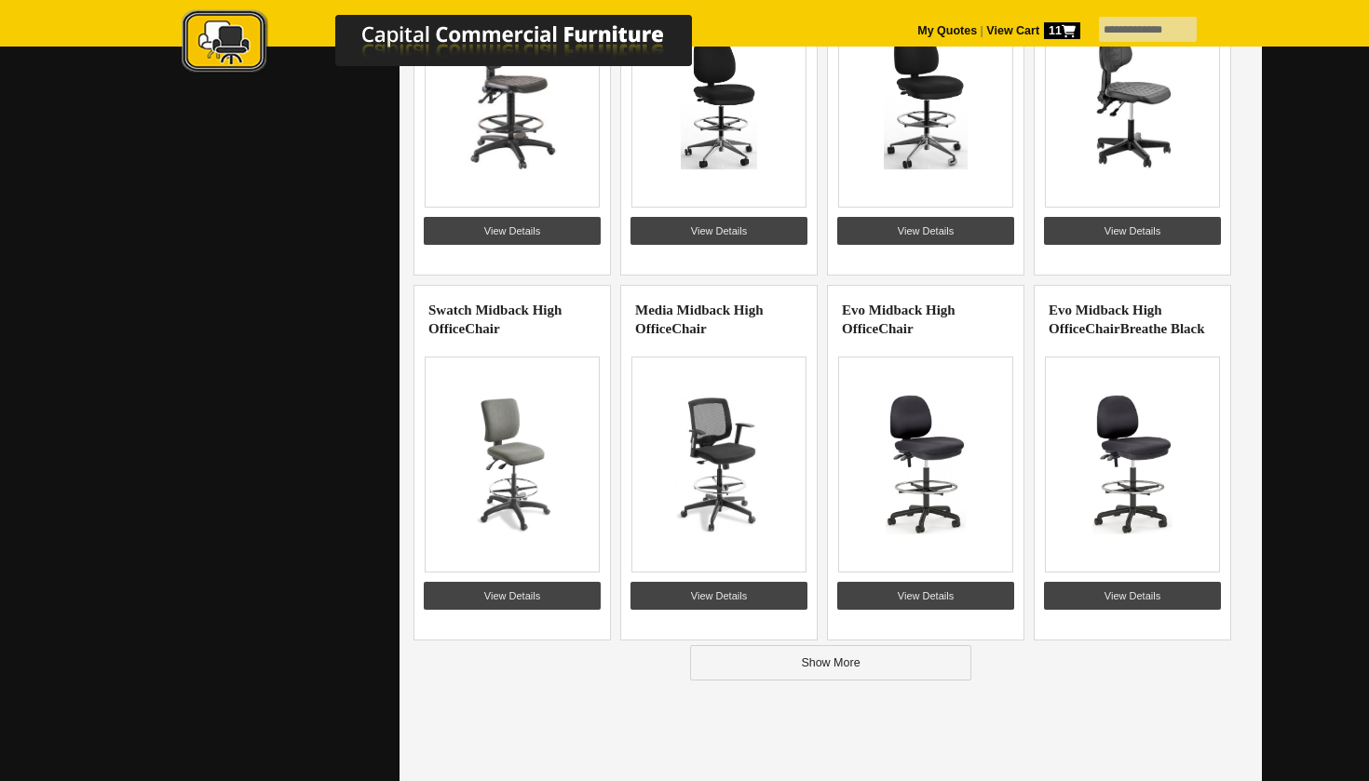
scroll to position [8805, 0]
click at [898, 679] on link "Show More" at bounding box center [830, 663] width 281 height 35
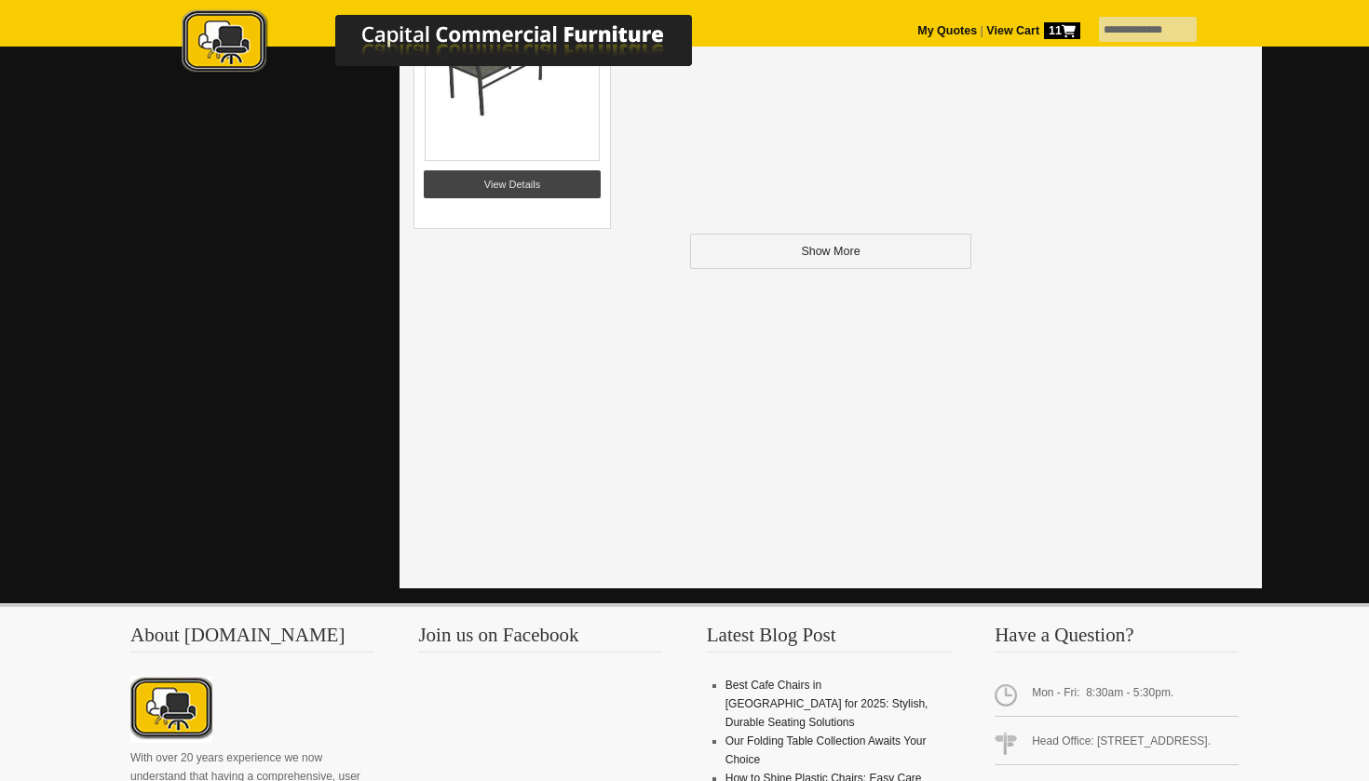
scroll to position [11777, 0]
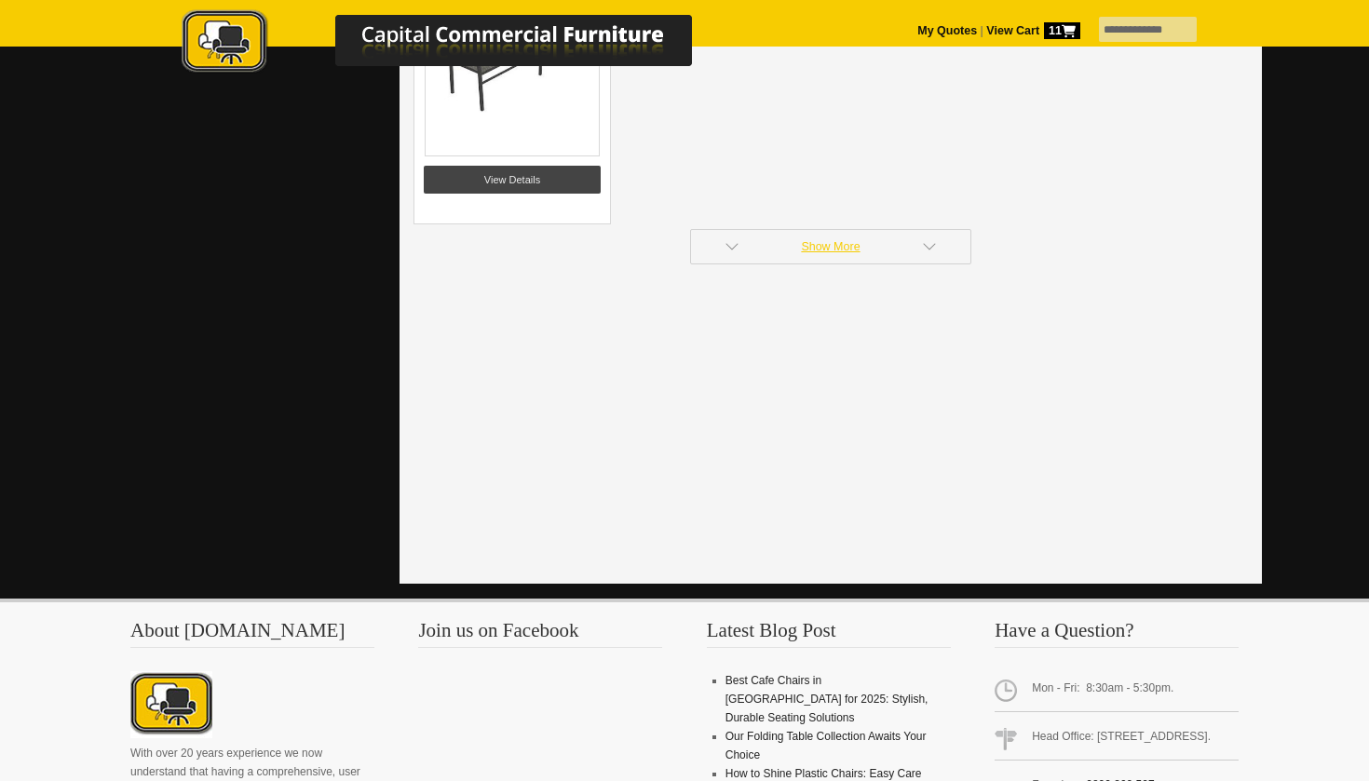
click at [865, 254] on link "Show More" at bounding box center [830, 246] width 281 height 35
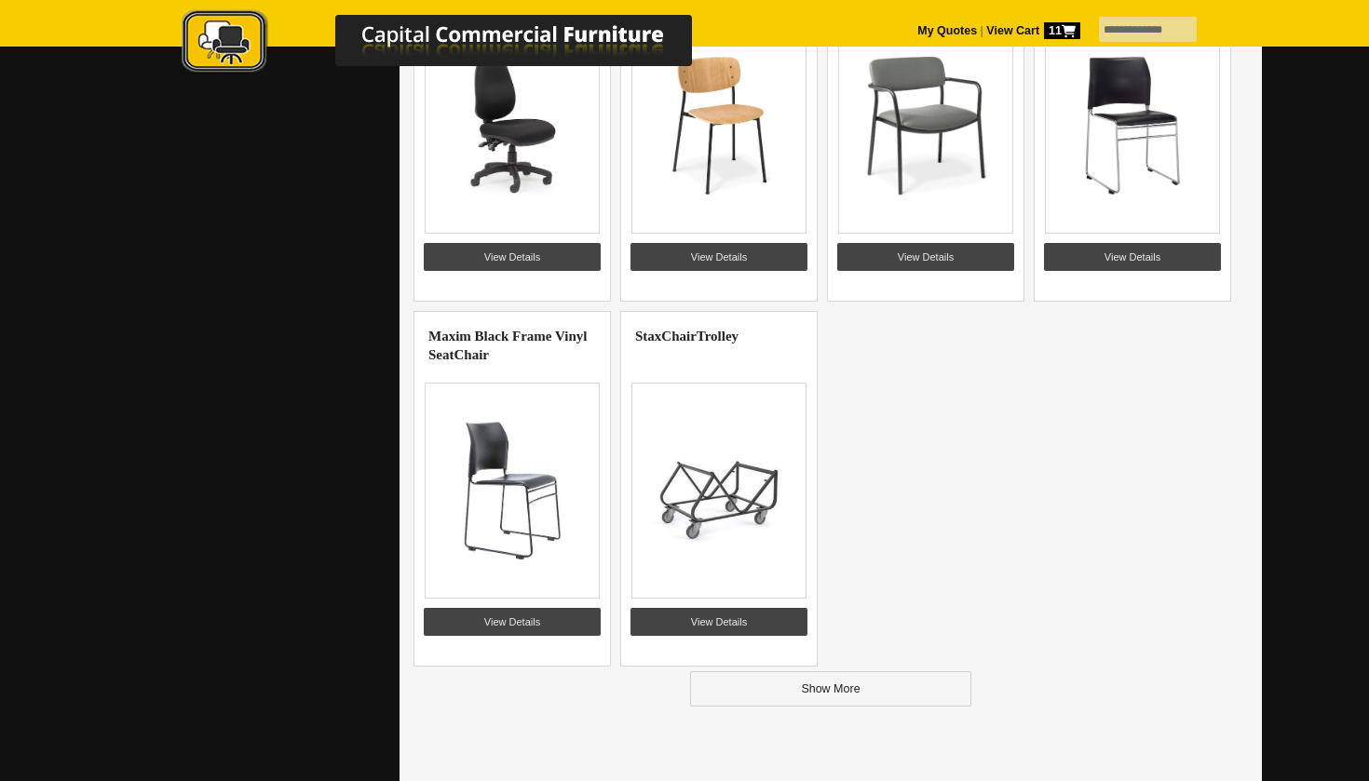
scroll to position [13522, 0]
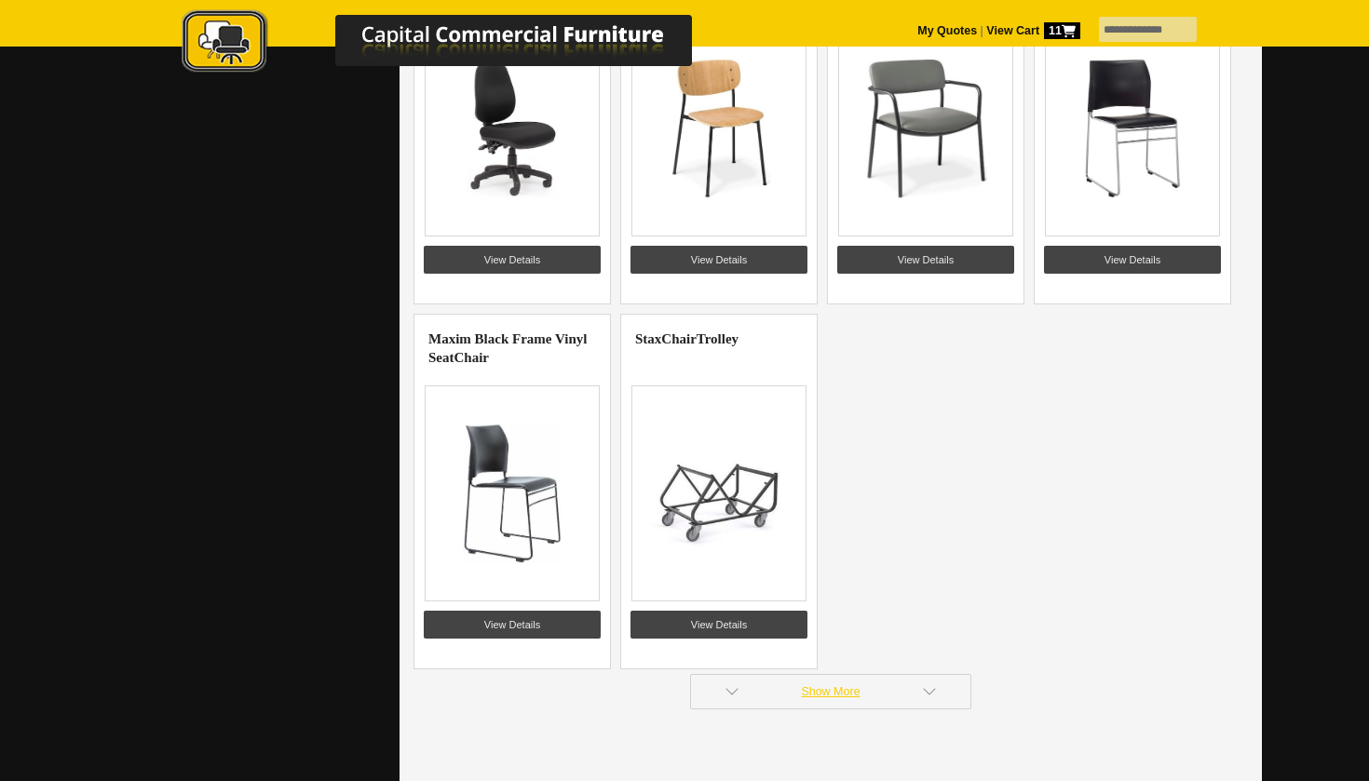
click at [821, 699] on link "Show More" at bounding box center [830, 691] width 281 height 35
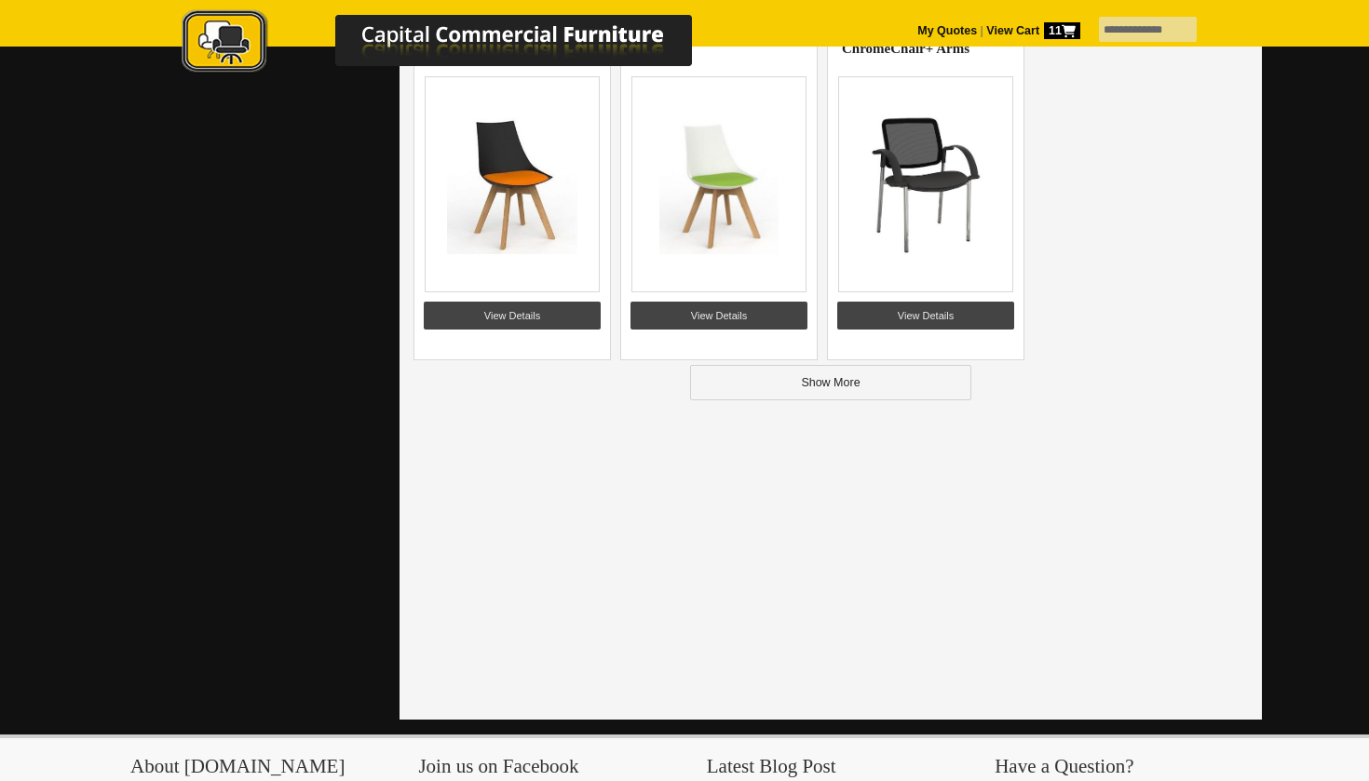
scroll to position [16026, 0]
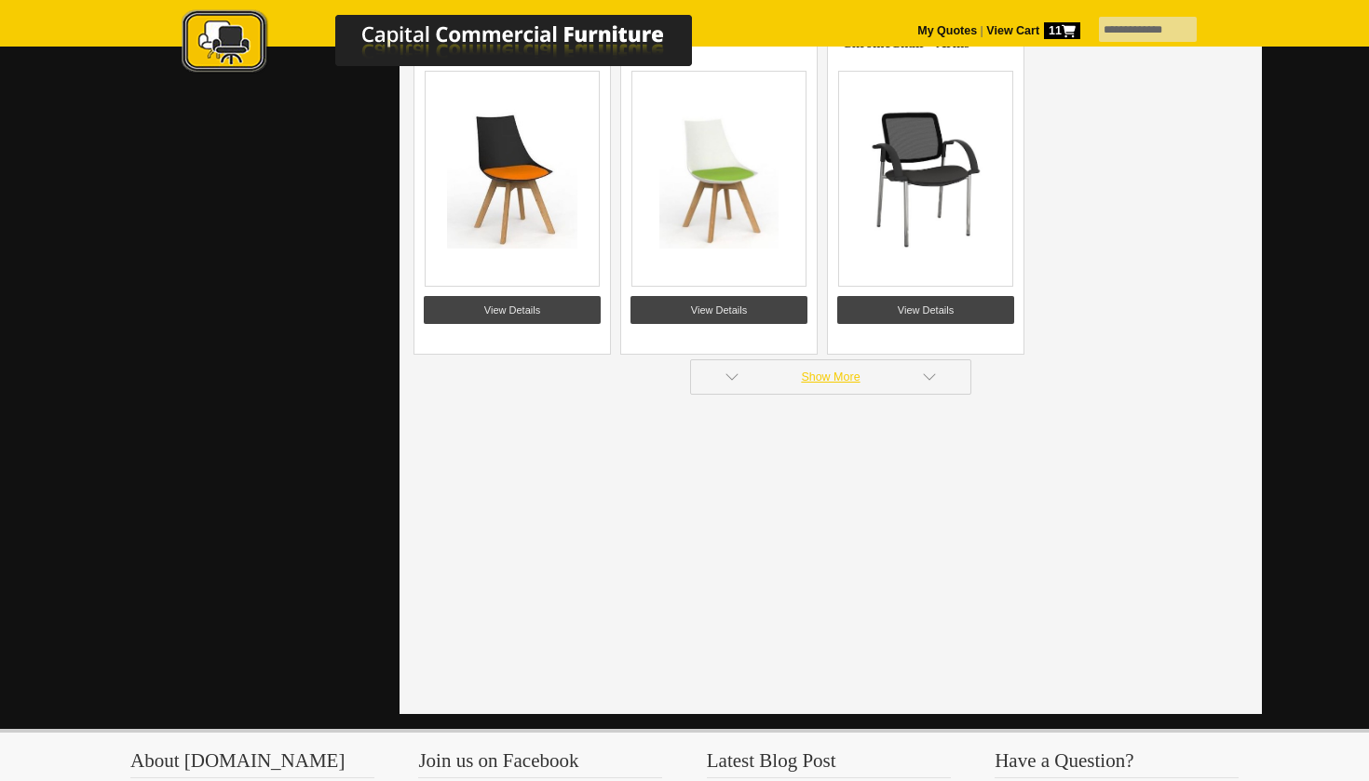
click at [848, 365] on link "Show More" at bounding box center [830, 376] width 281 height 35
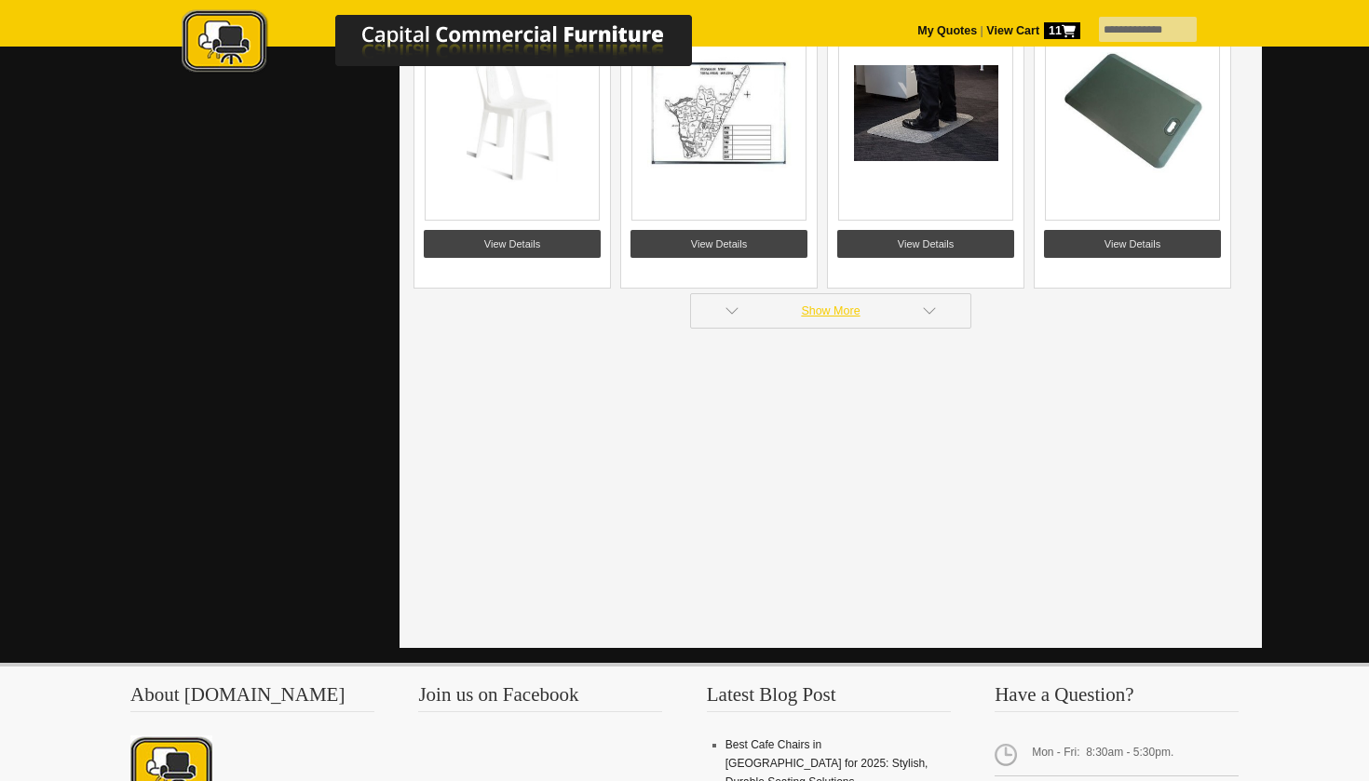
scroll to position [18301, 0]
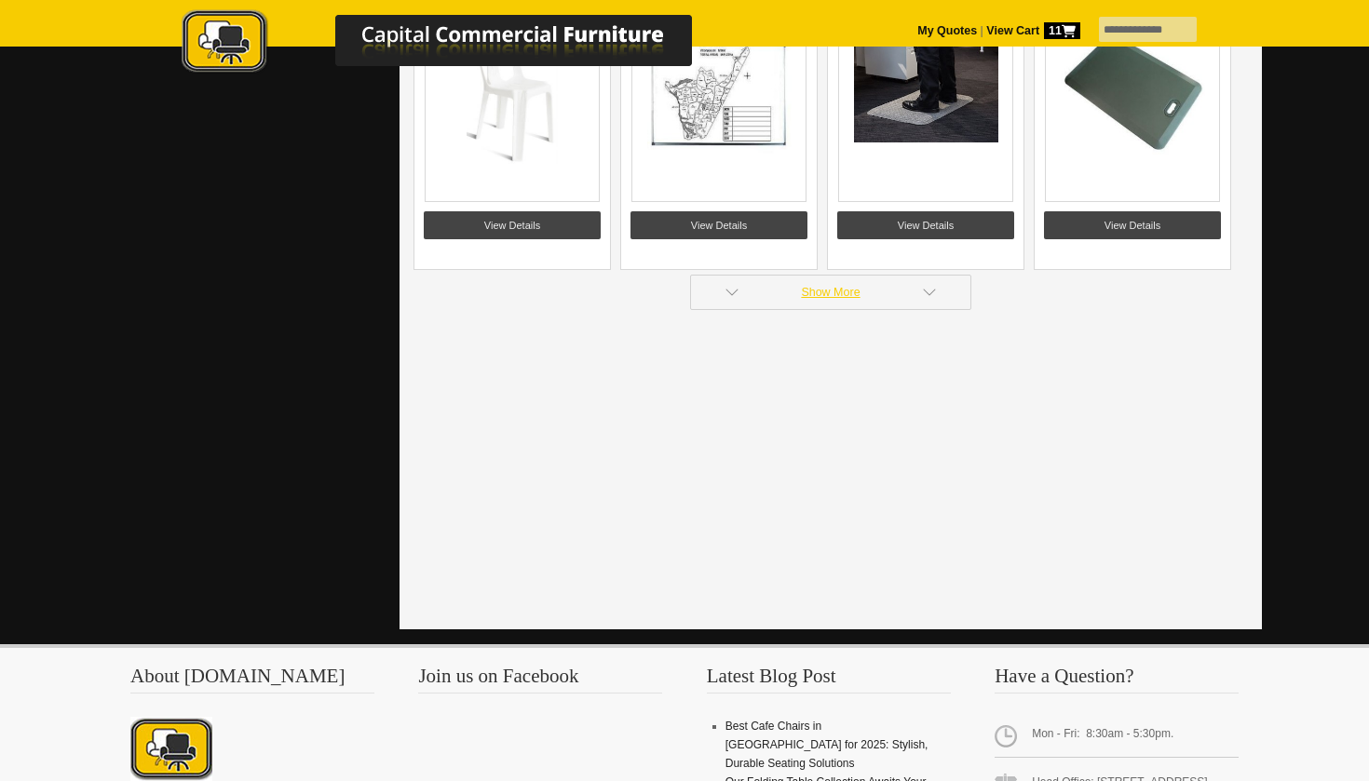
click at [871, 296] on link "Show More" at bounding box center [830, 292] width 281 height 35
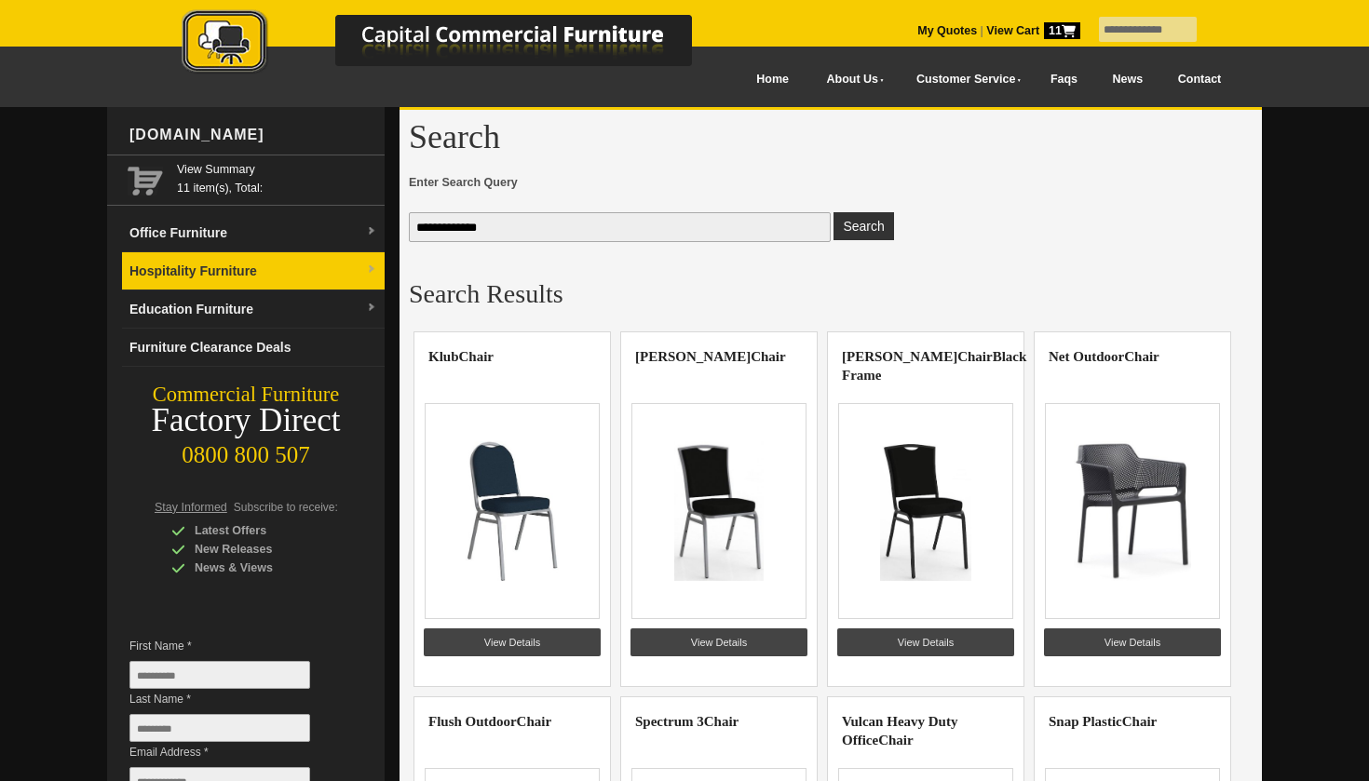
click at [381, 271] on link "Hospitality Furniture" at bounding box center [253, 271] width 263 height 38
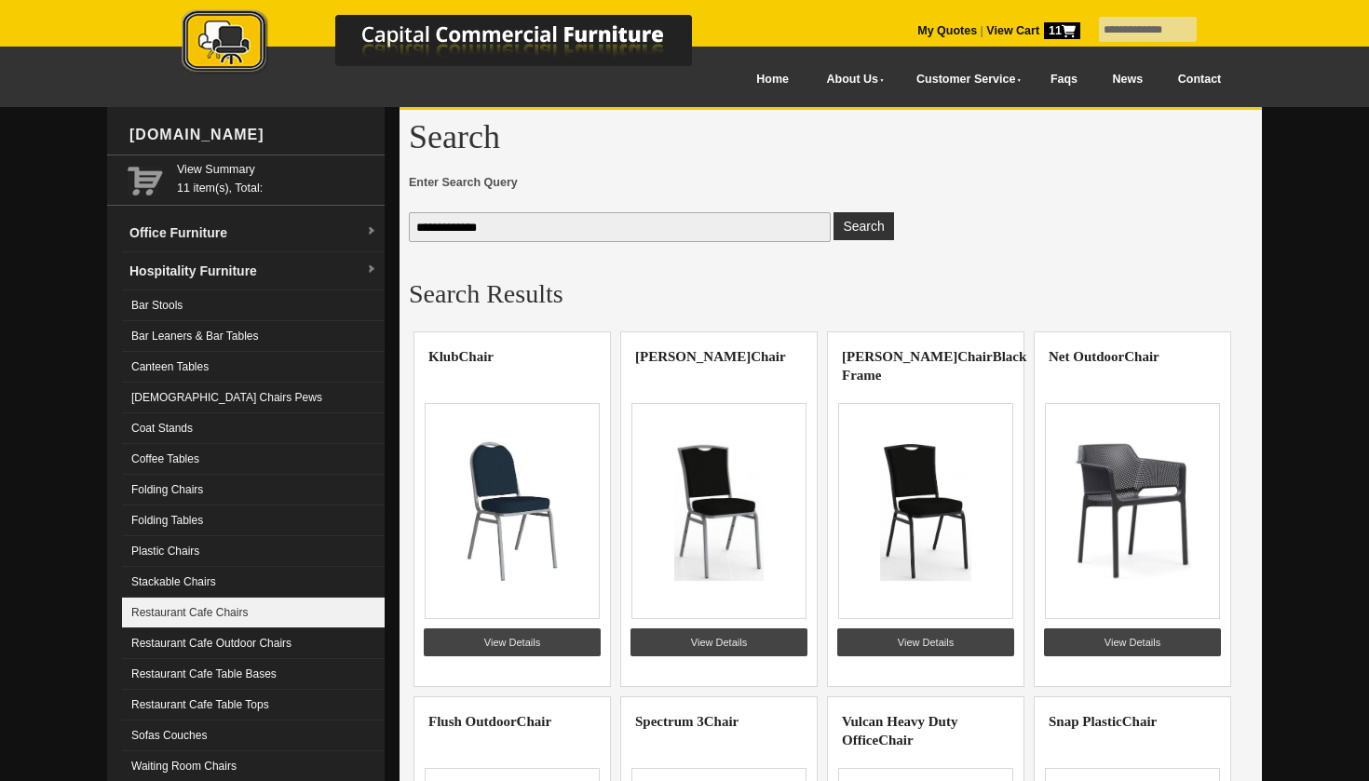
click at [164, 617] on link "Restaurant Cafe Chairs" at bounding box center [253, 613] width 263 height 31
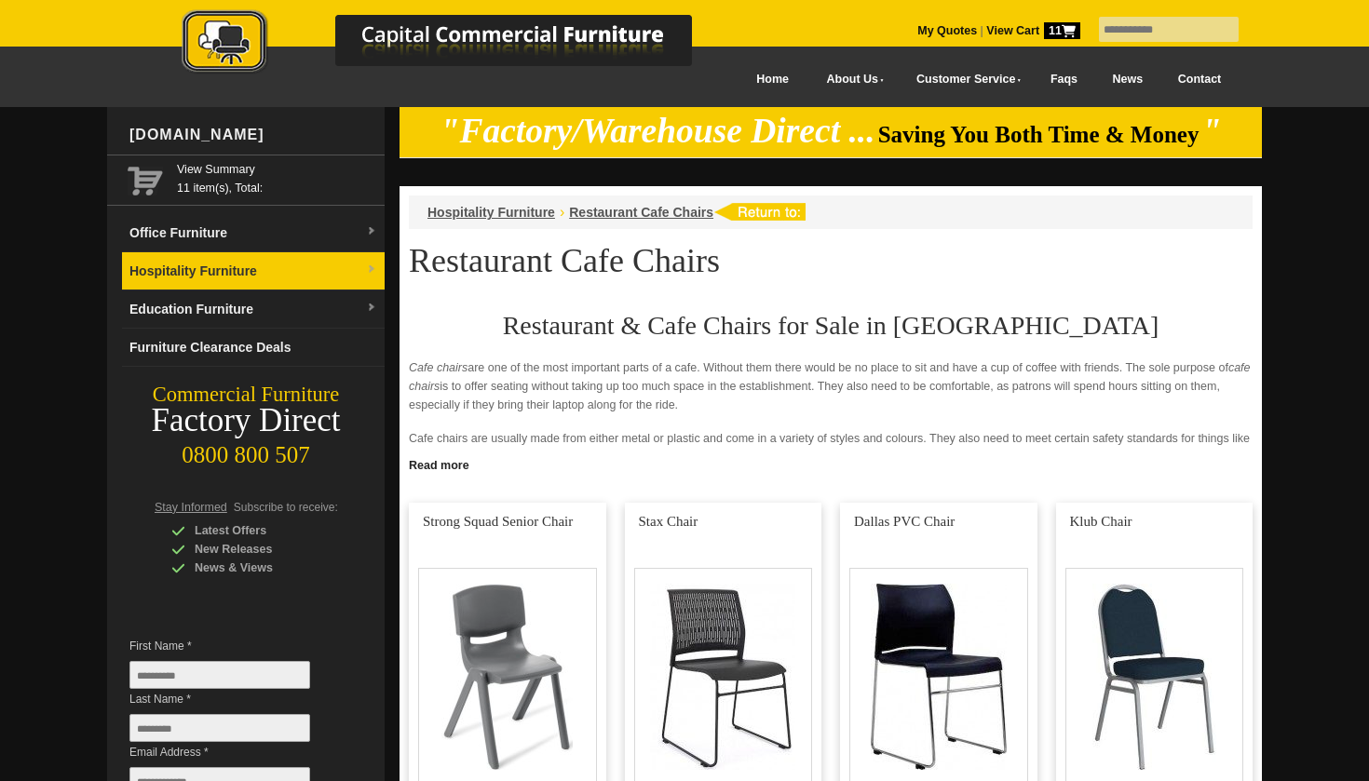
click at [372, 265] on img at bounding box center [371, 269] width 11 height 11
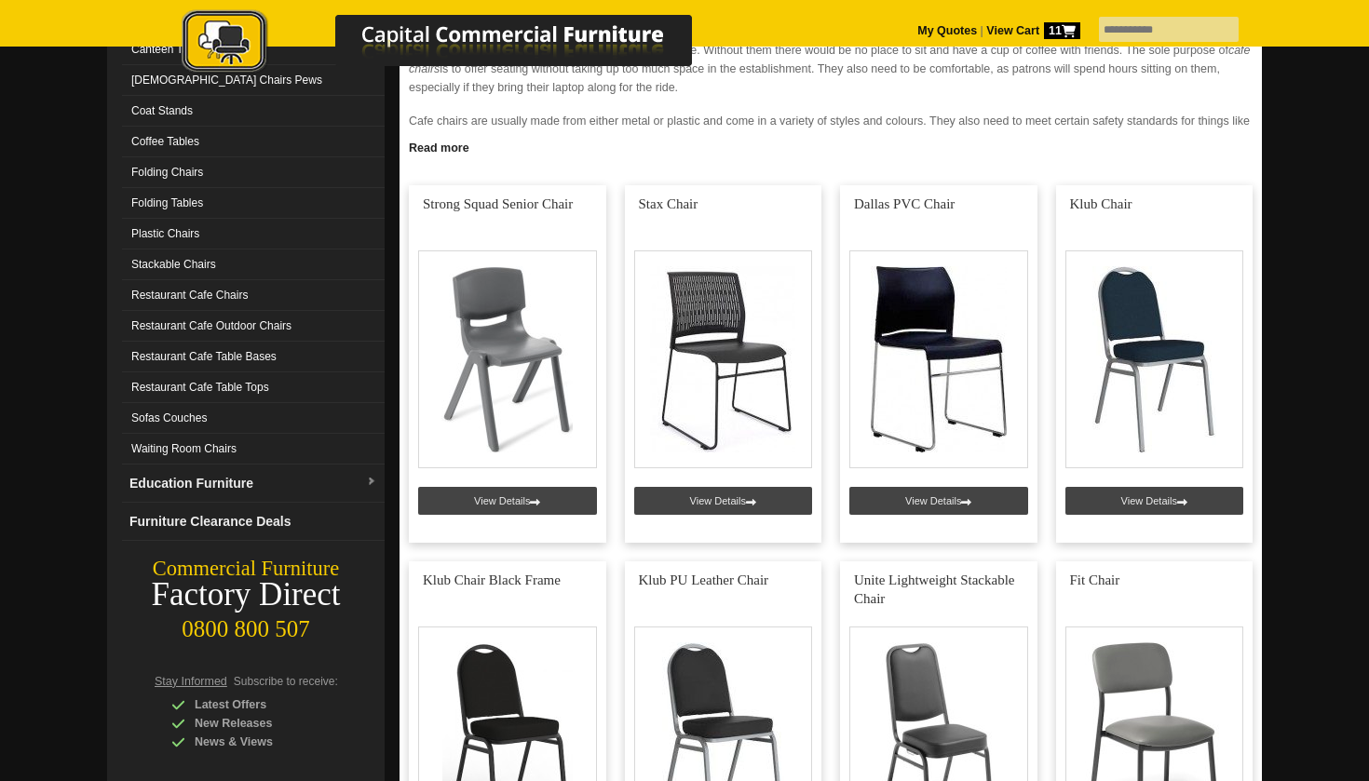
scroll to position [322, 0]
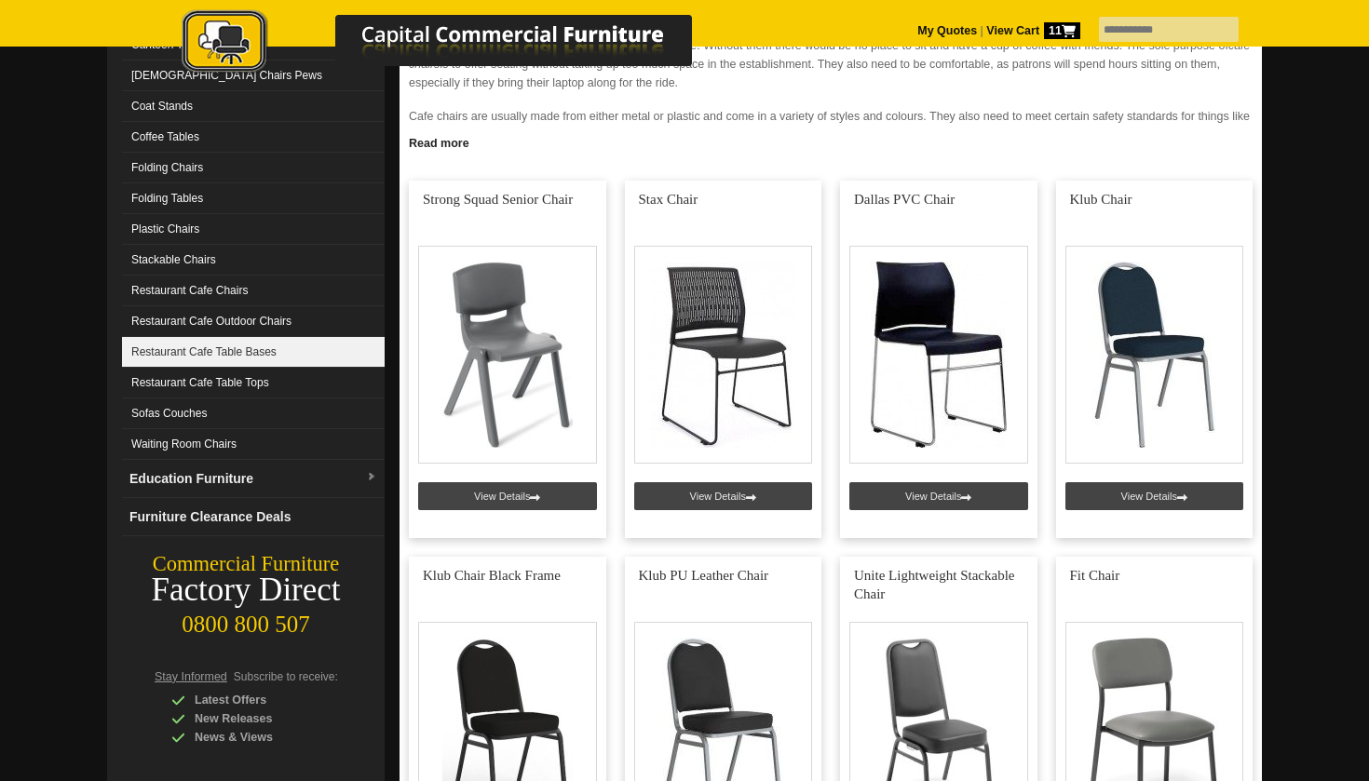
click at [268, 354] on link "Restaurant Cafe Table Bases" at bounding box center [253, 352] width 263 height 31
